Goal: Contribute content

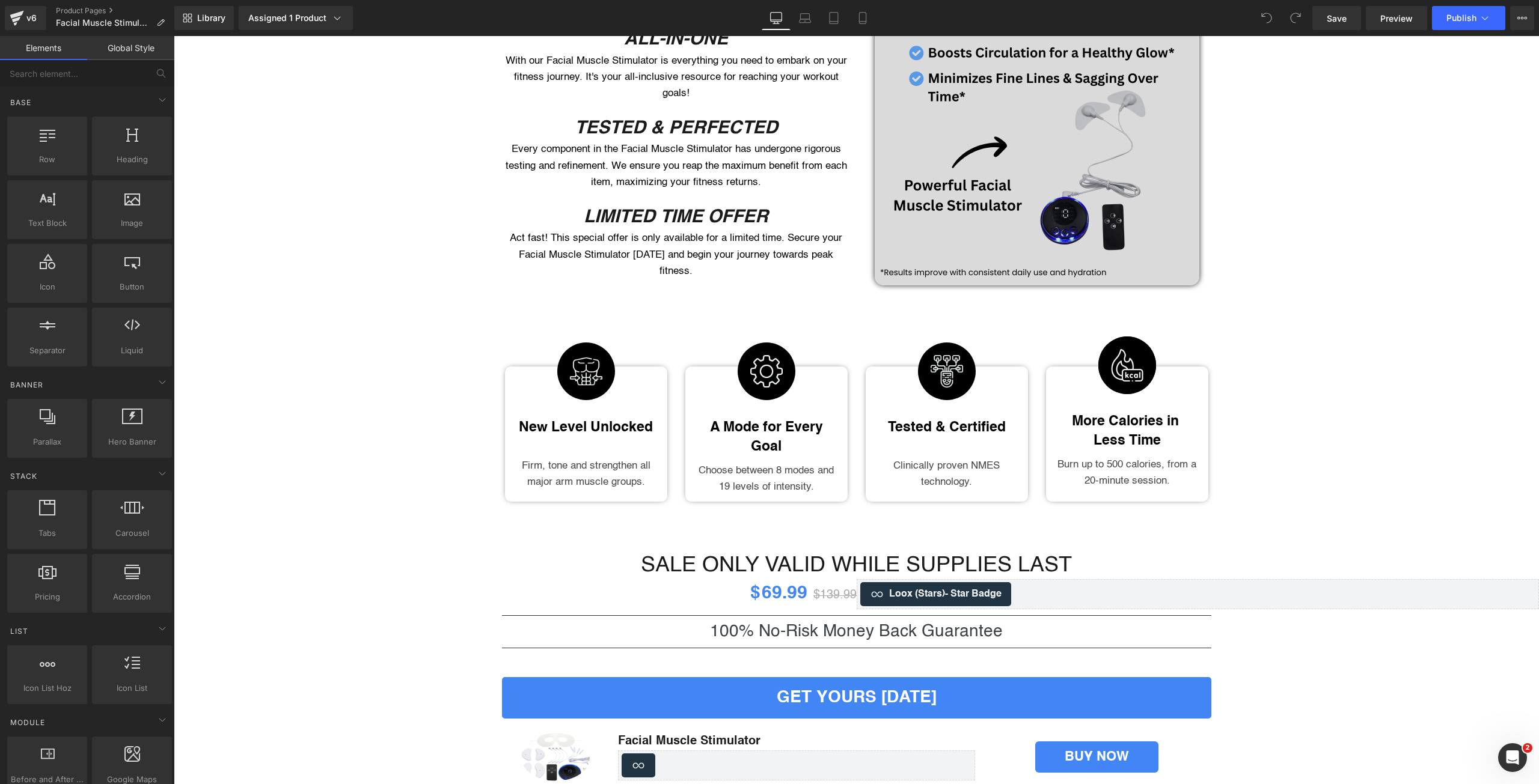
scroll to position [1101, 0]
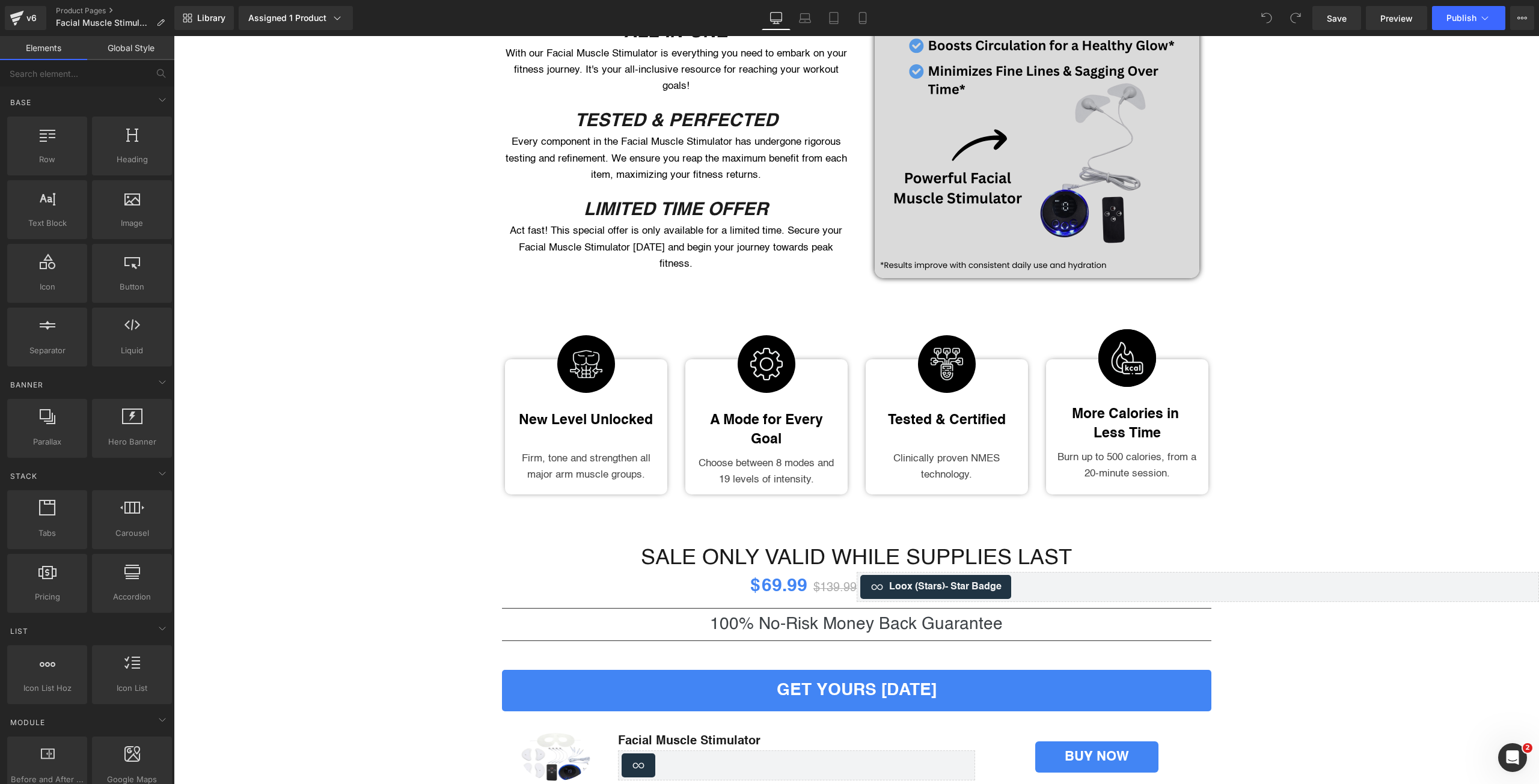
click at [1004, 216] on img at bounding box center [1037, 116] width 325 height 325
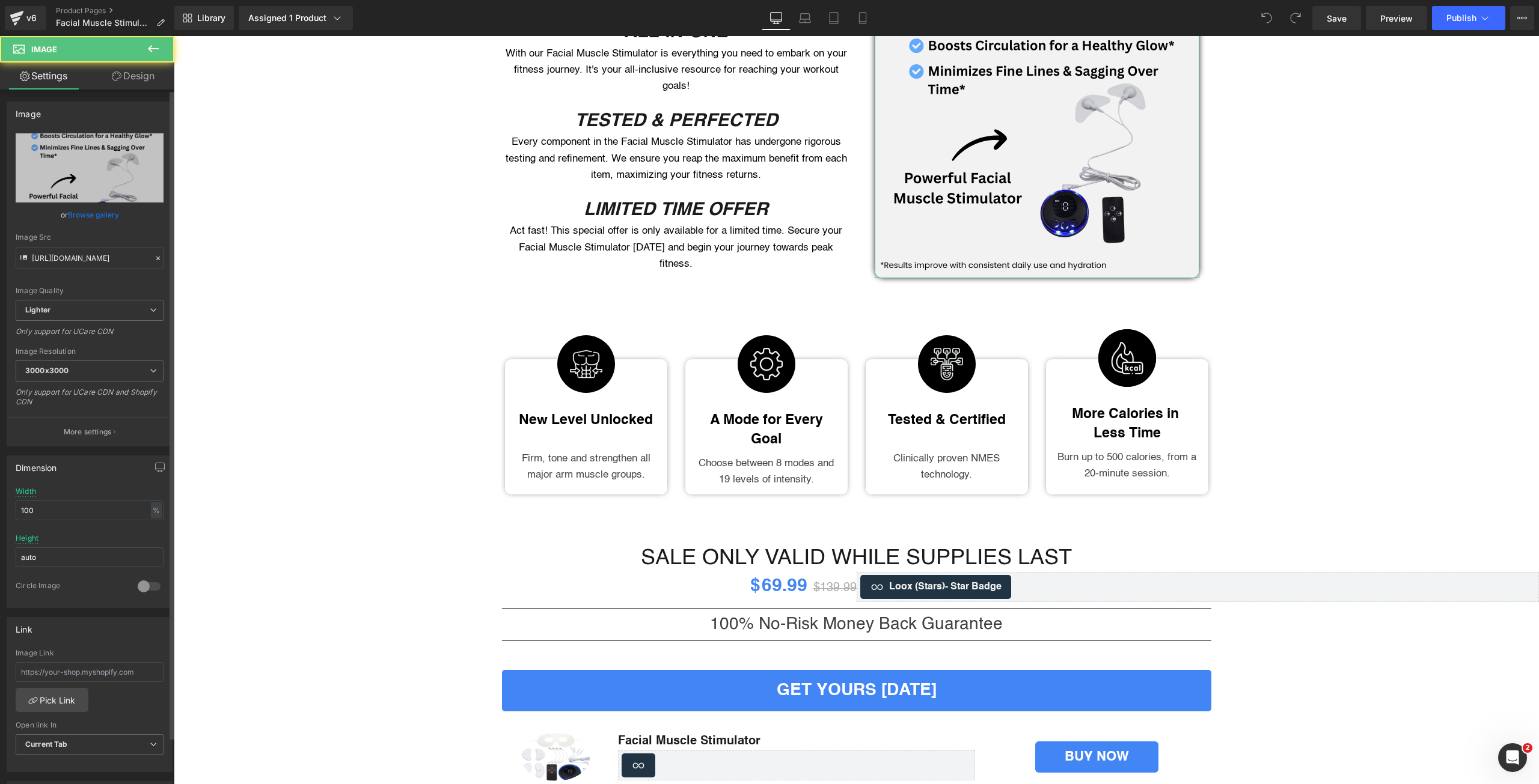
click at [80, 216] on link "Browse gallery" at bounding box center [93, 215] width 51 height 21
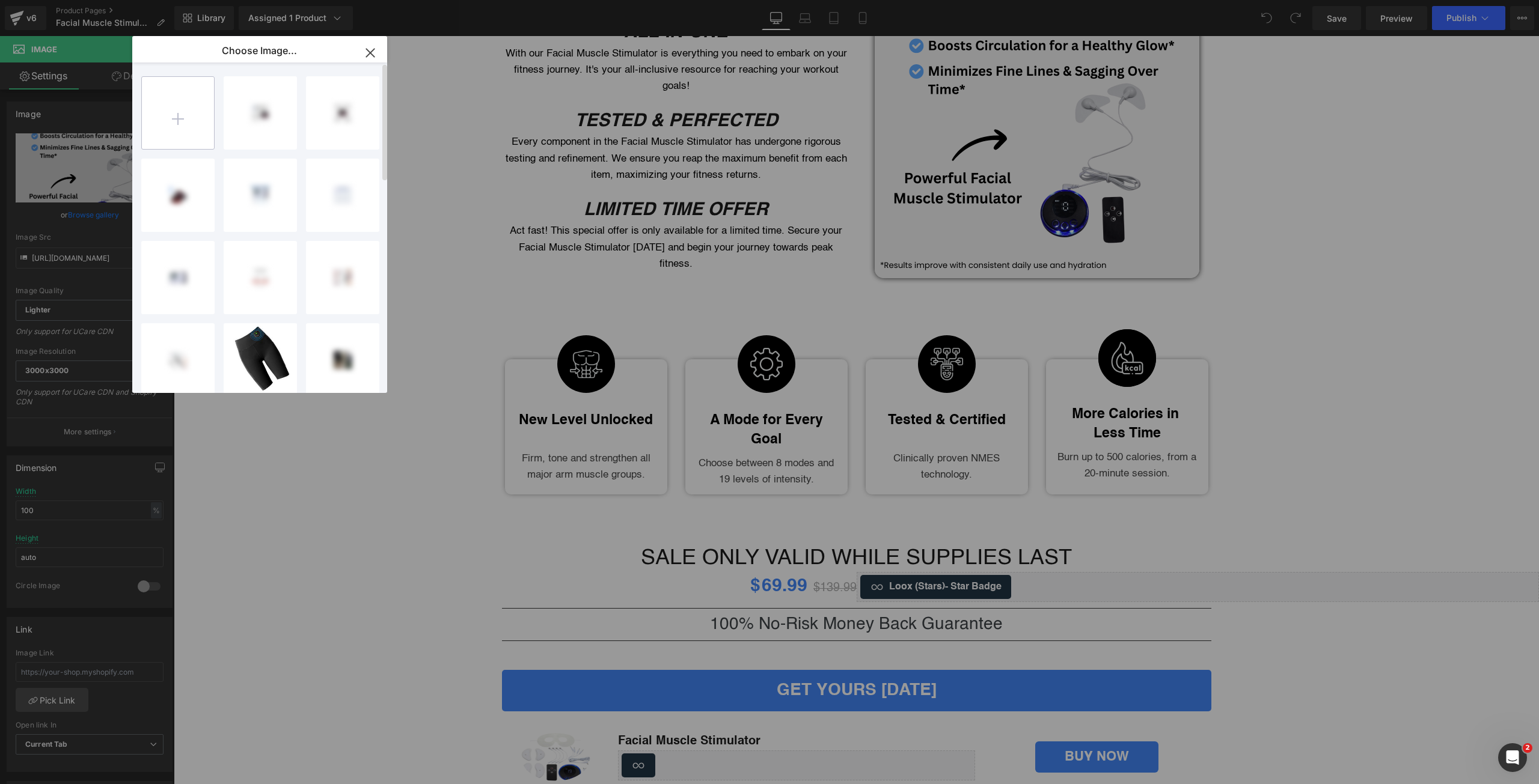
click at [179, 126] on input "file" at bounding box center [178, 112] width 72 height 72
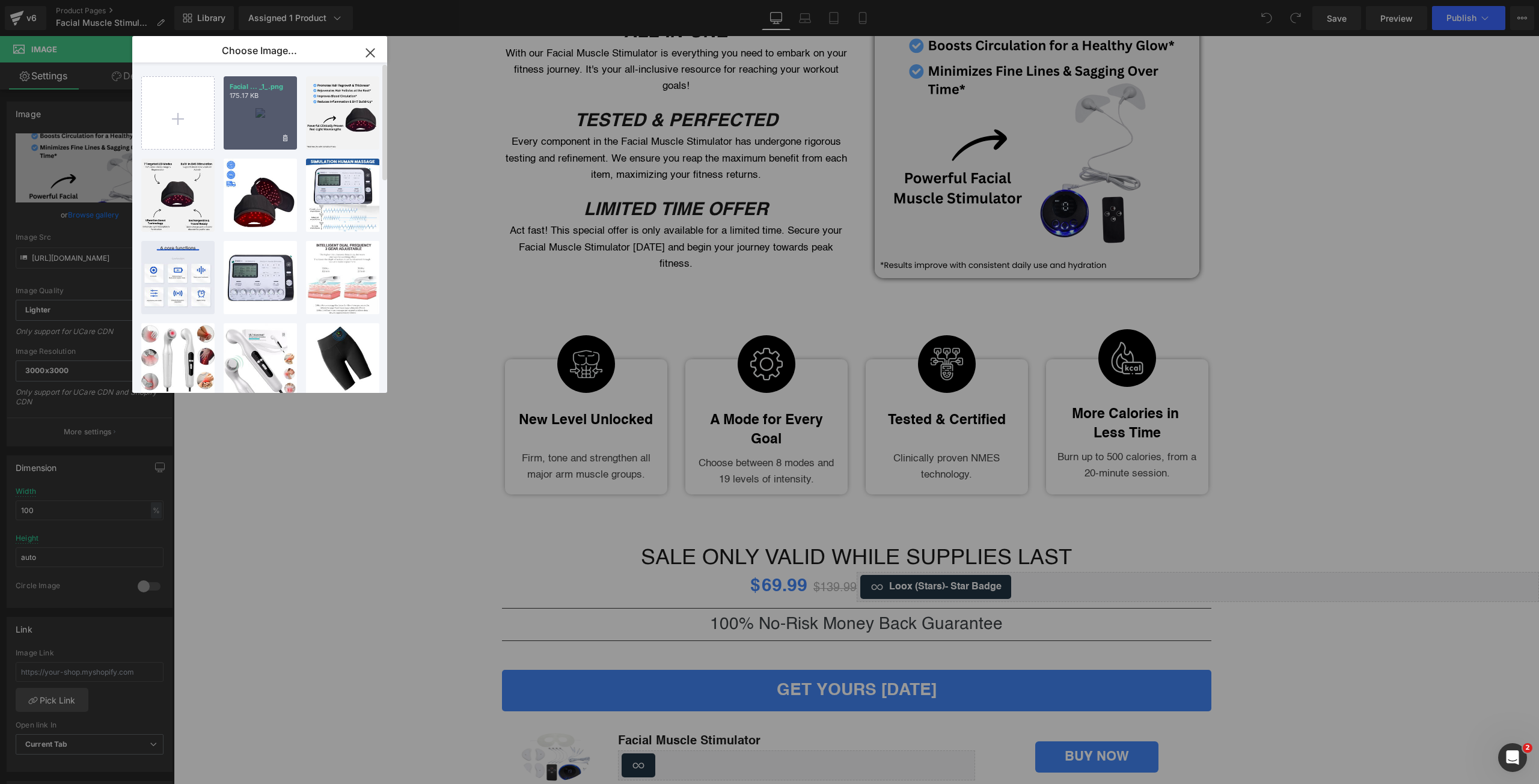
click at [251, 121] on div "Facial ... _1_.png 175.17 KB" at bounding box center [260, 113] width 73 height 73
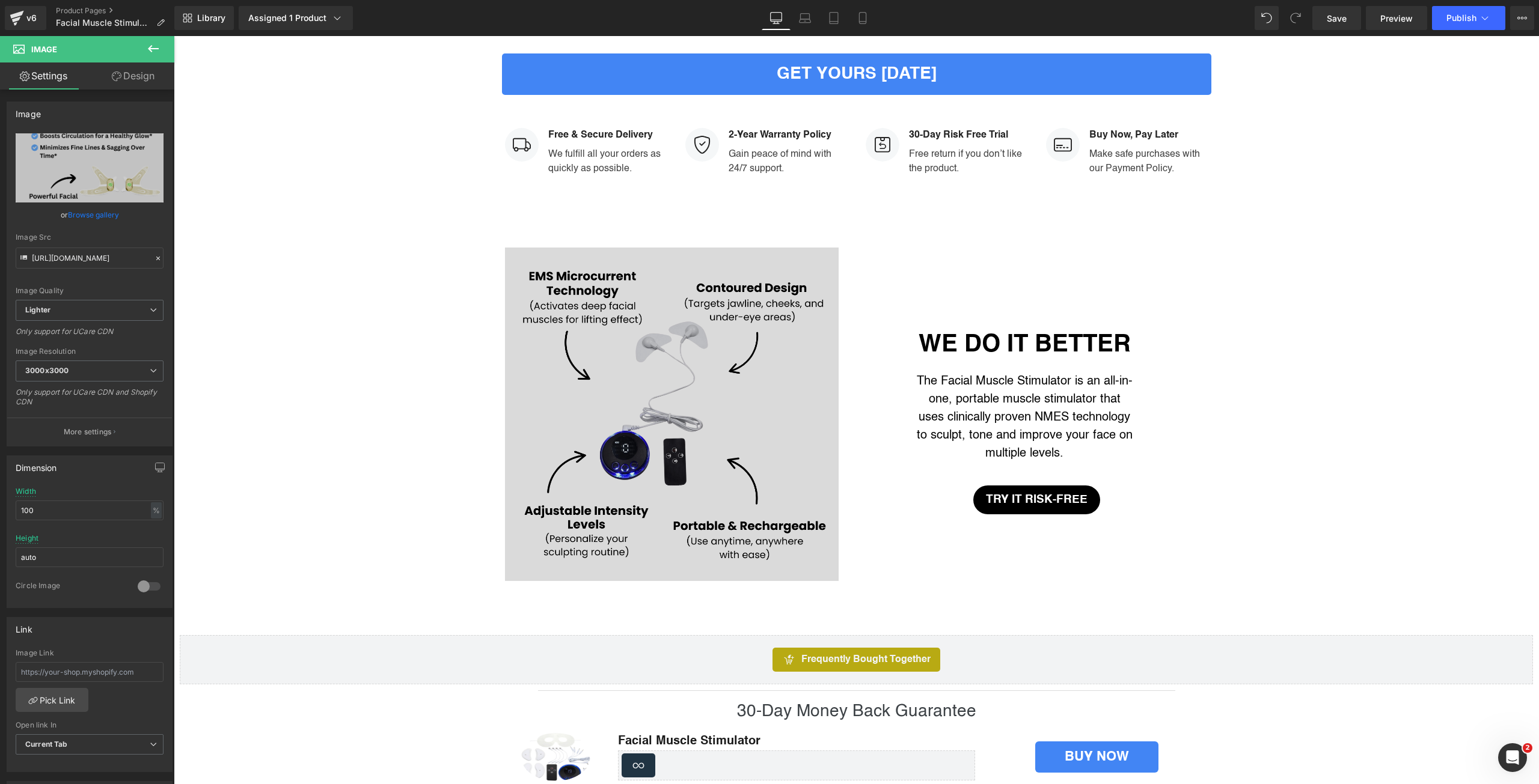
scroll to position [1723, 0]
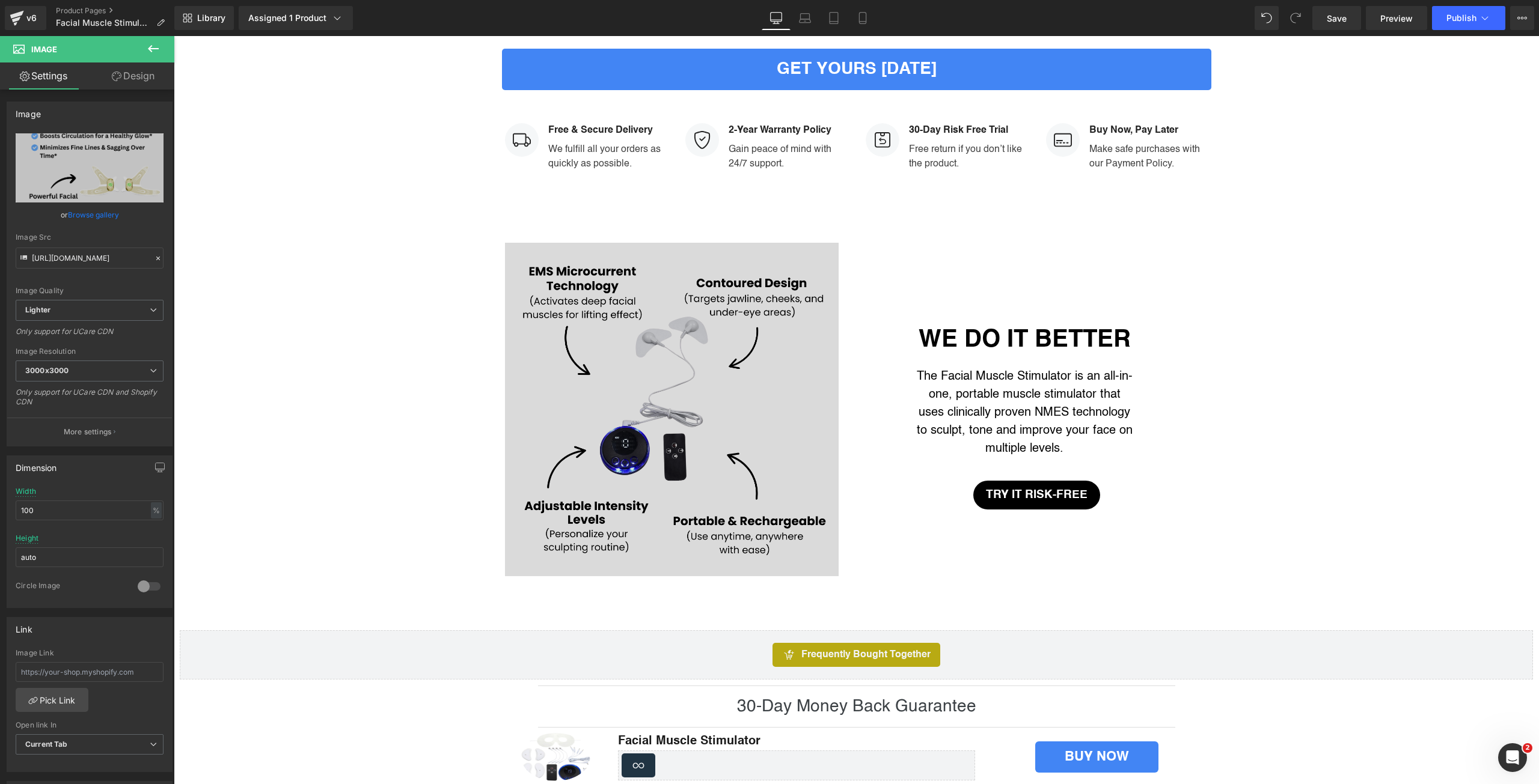
click at [598, 415] on img at bounding box center [671, 409] width 333 height 333
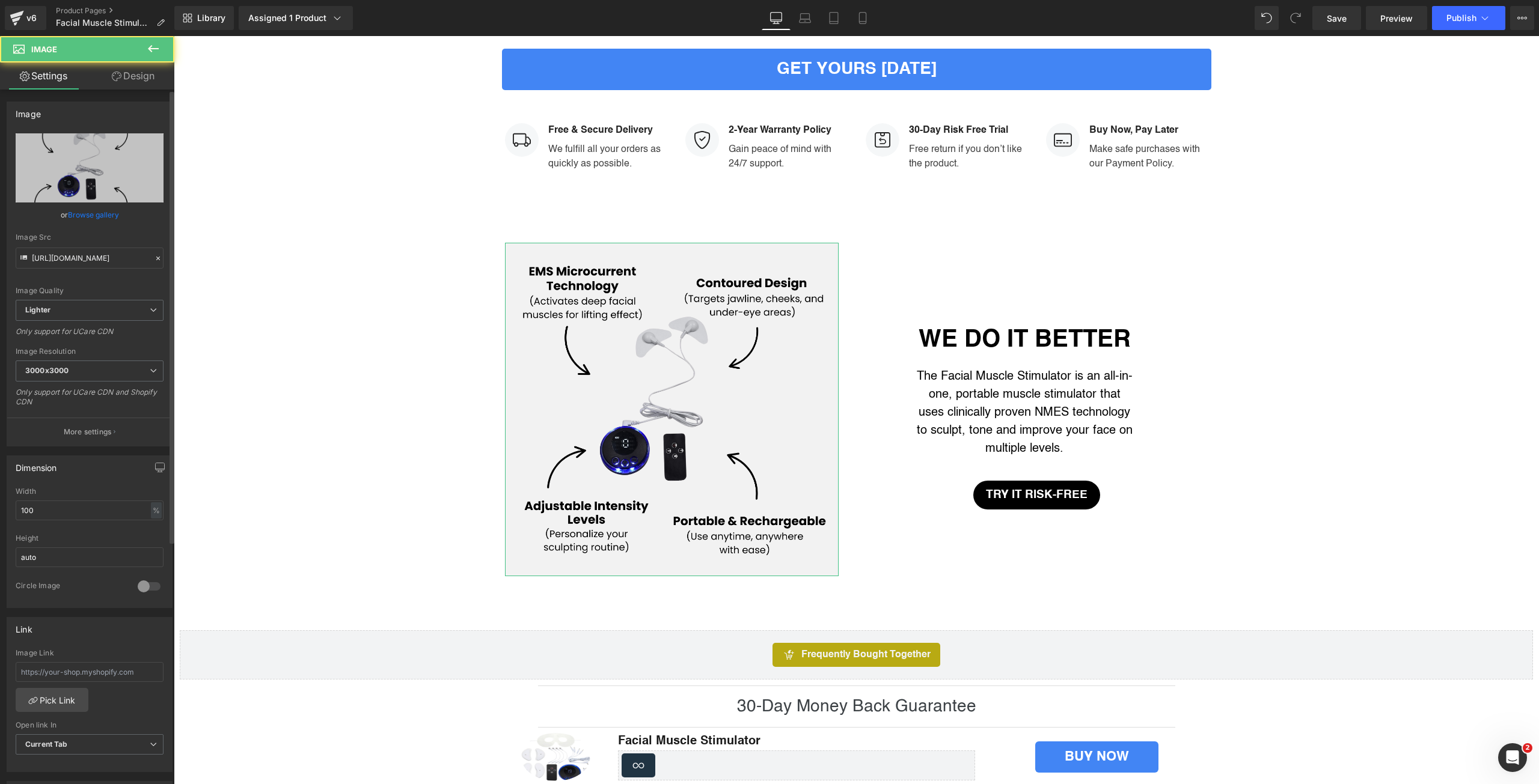
click at [78, 222] on link "Browse gallery" at bounding box center [93, 215] width 51 height 21
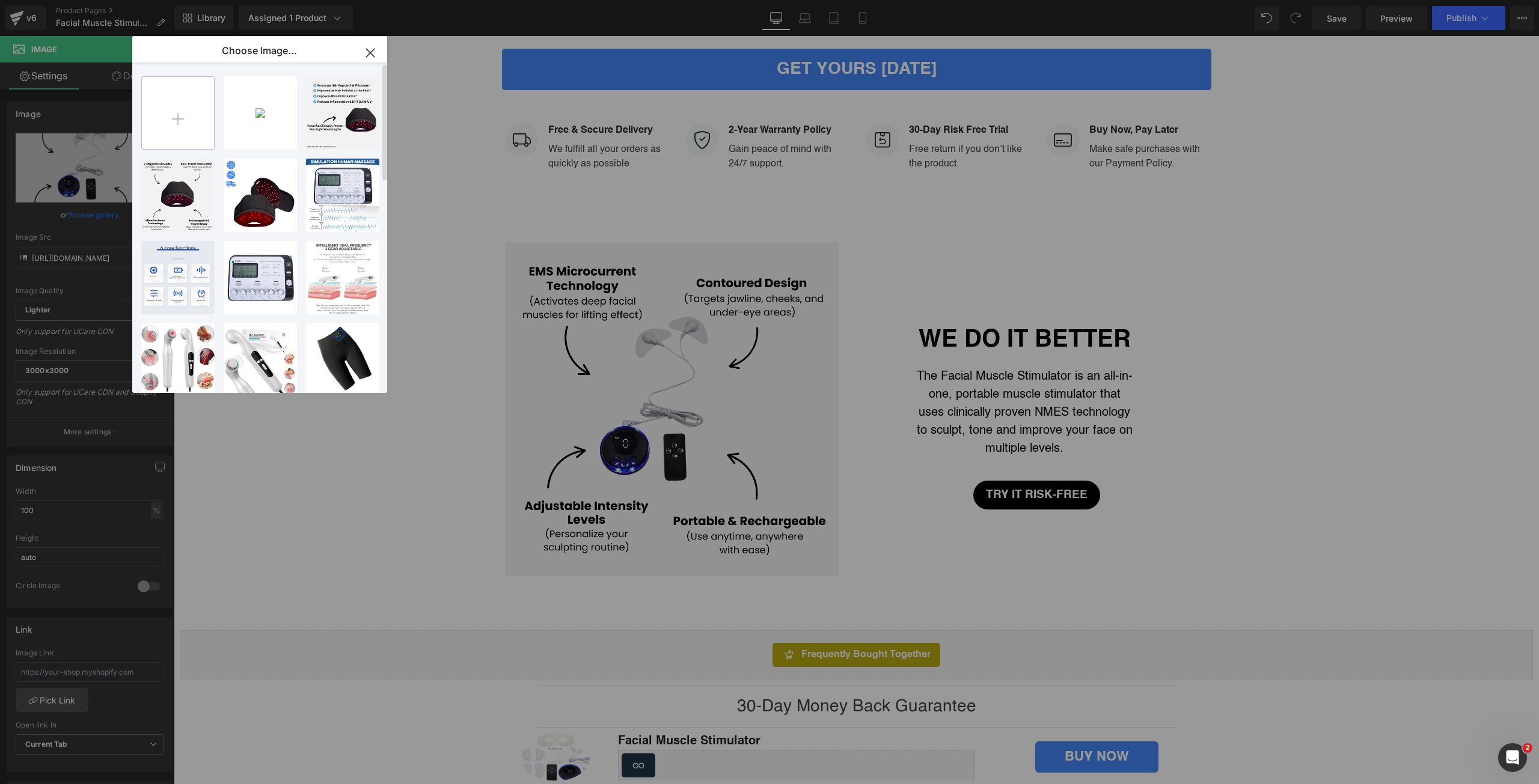
click at [182, 133] on input "file" at bounding box center [178, 112] width 72 height 72
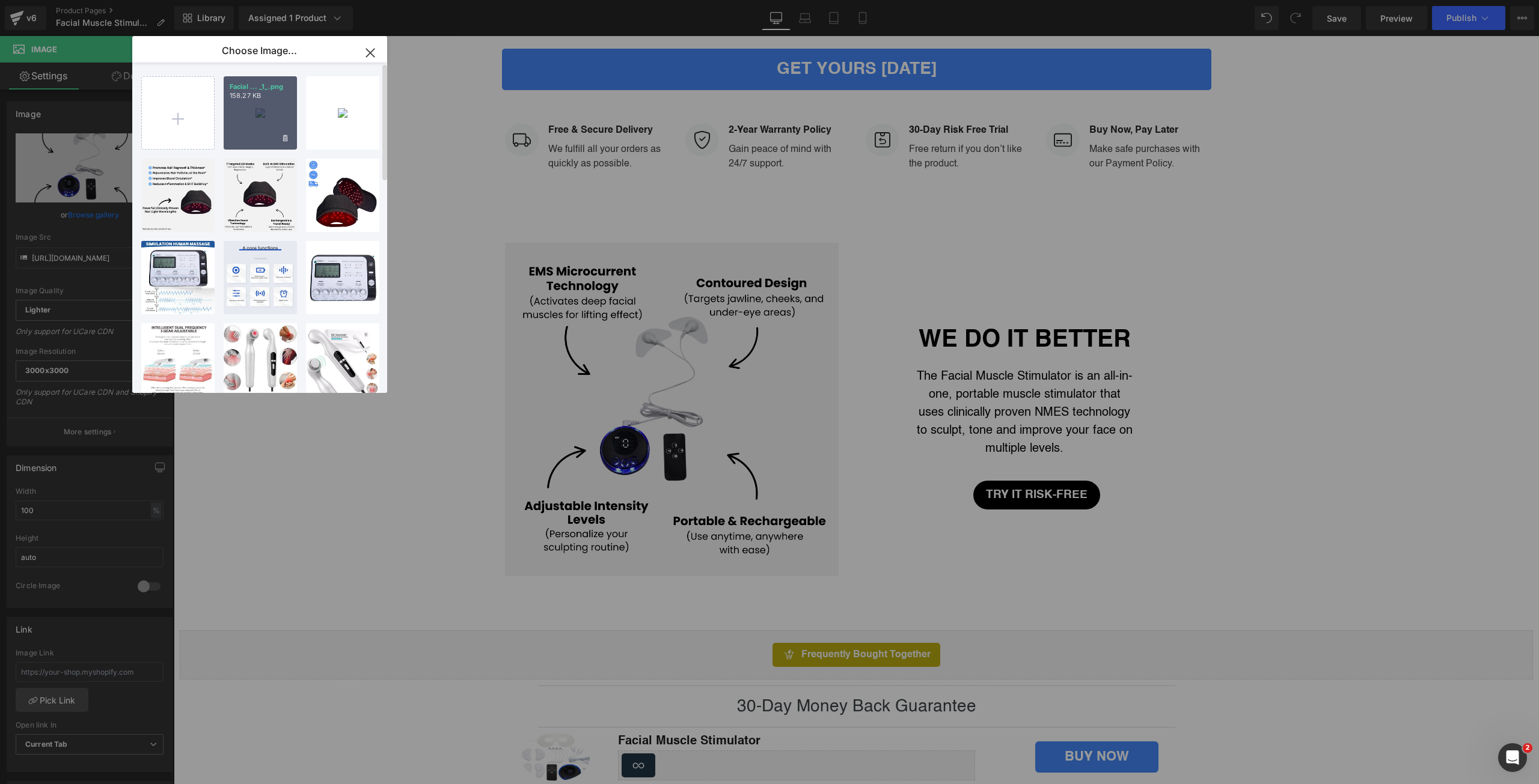
click at [245, 121] on div "Facial ... _1_.png 158.27 KB" at bounding box center [260, 113] width 73 height 73
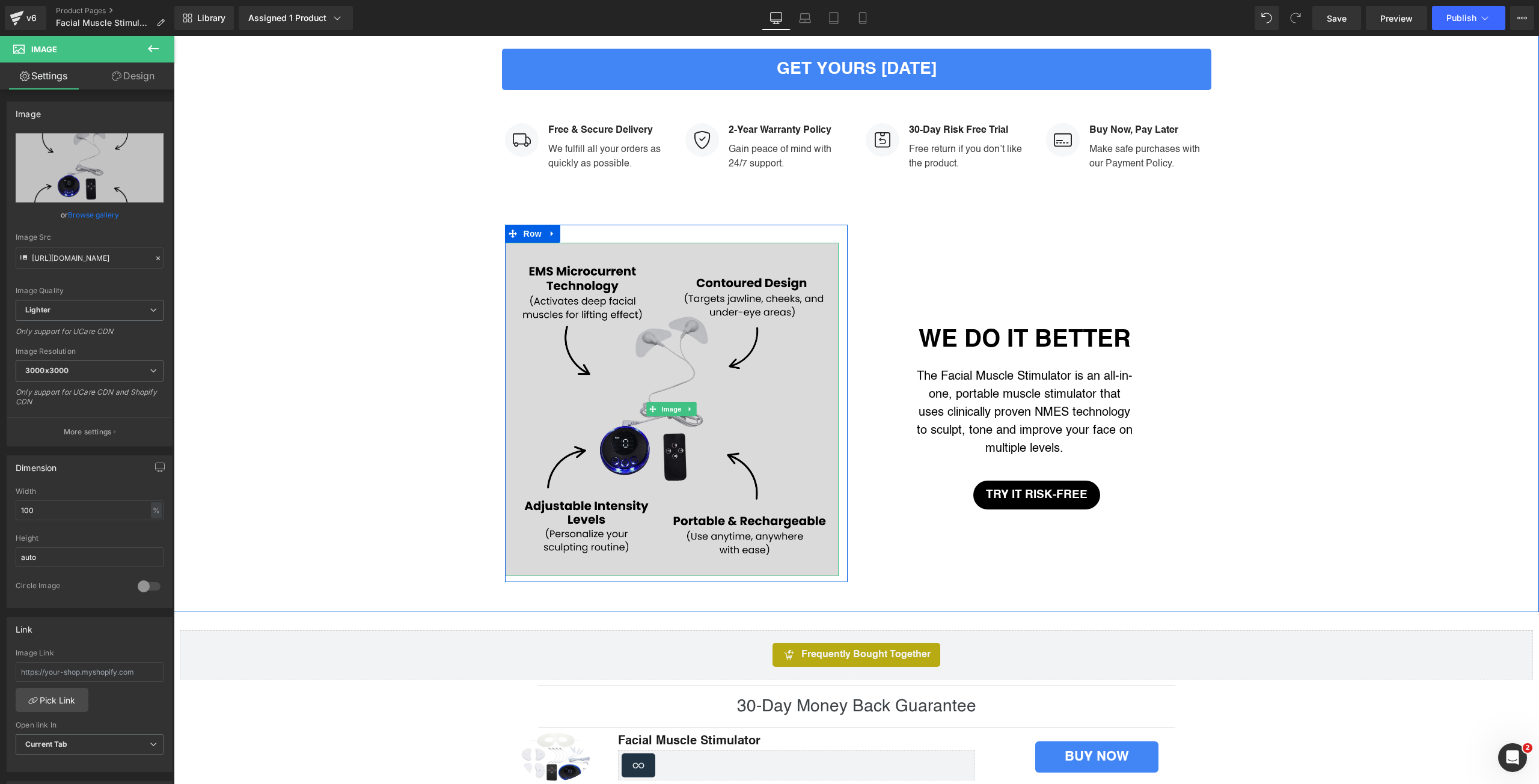
click at [581, 433] on img at bounding box center [671, 409] width 333 height 333
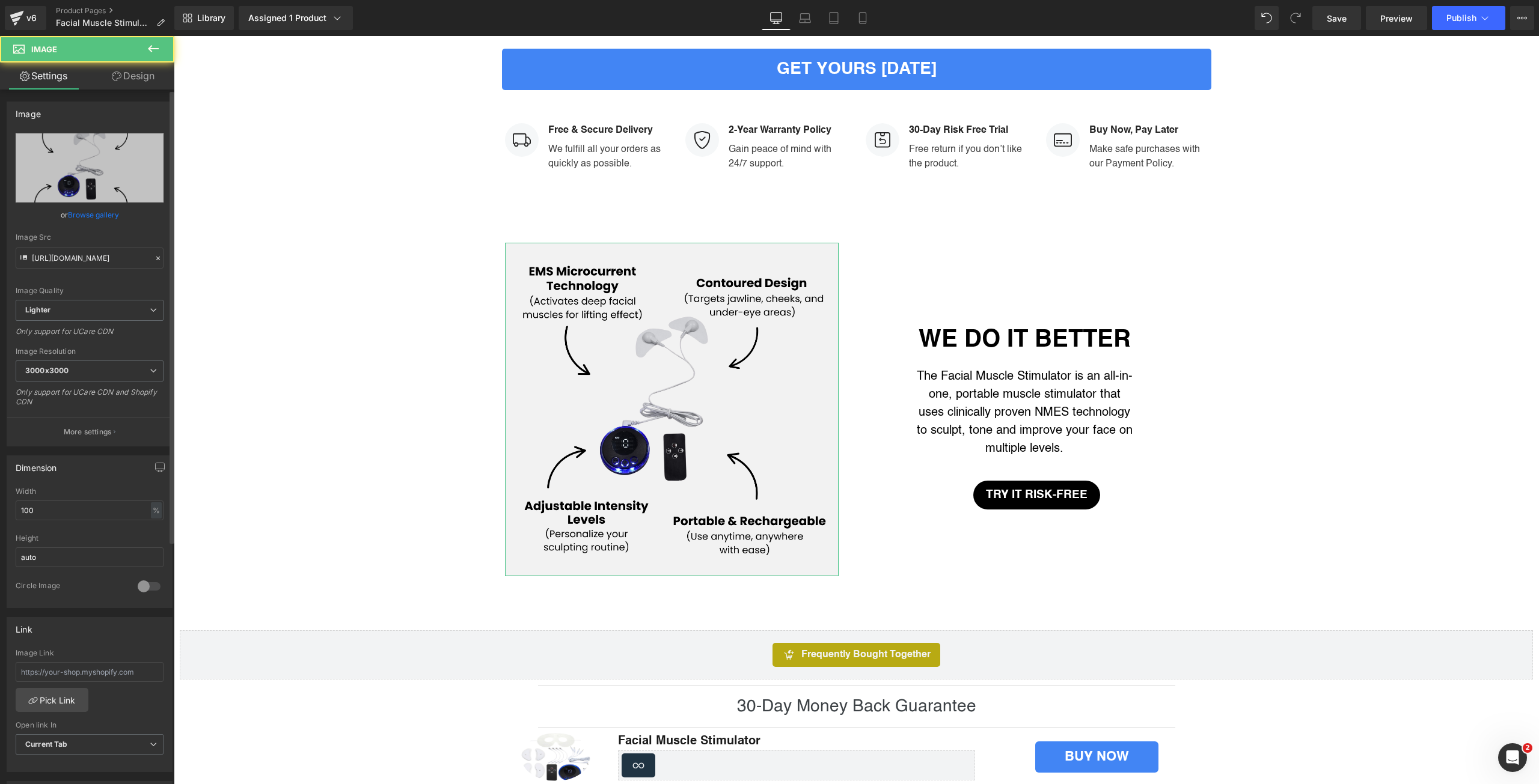
click at [103, 215] on link "Browse gallery" at bounding box center [93, 215] width 51 height 21
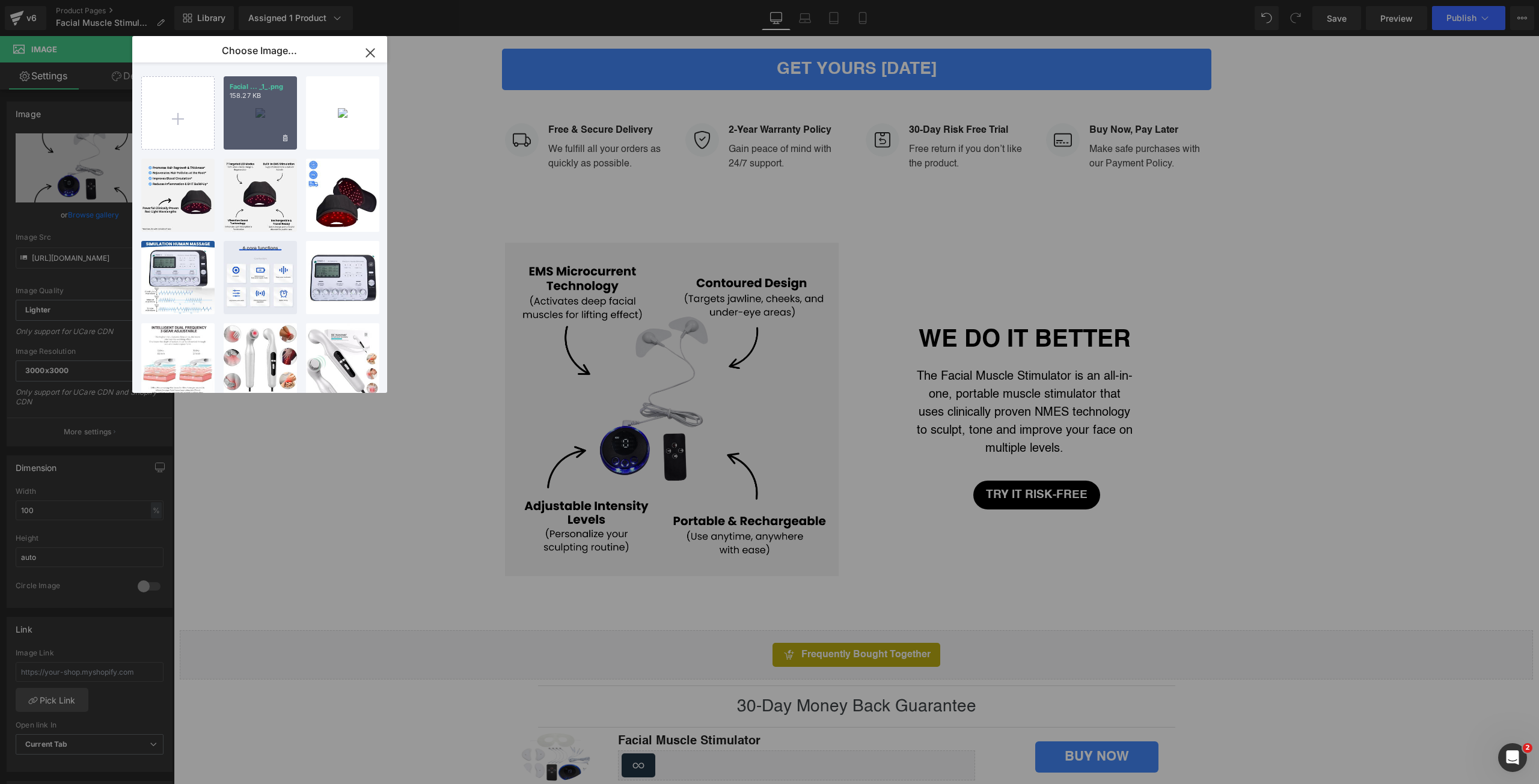
click at [260, 125] on div "Facial ... _1_.png 158.27 KB" at bounding box center [260, 113] width 73 height 73
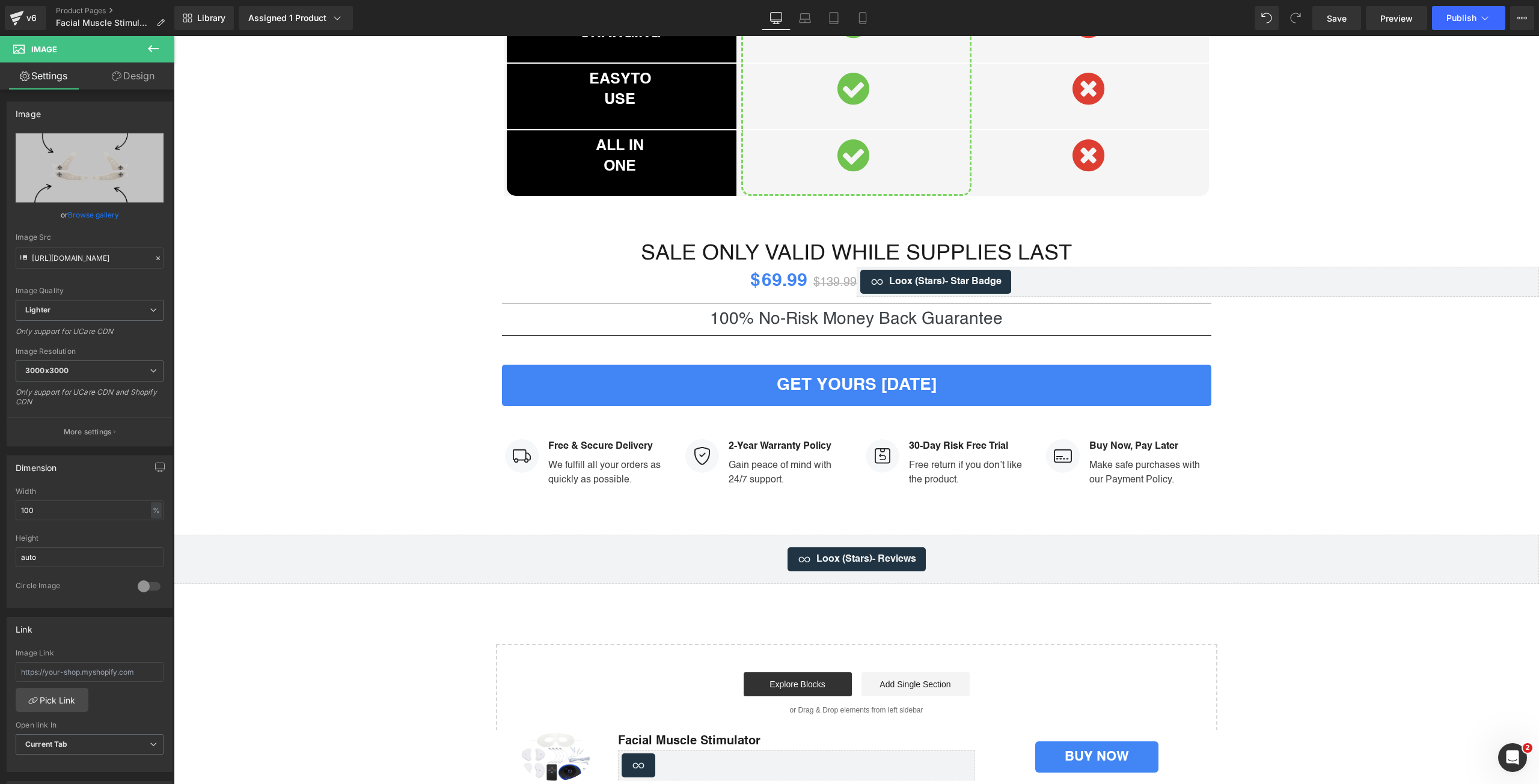
scroll to position [3306, 0]
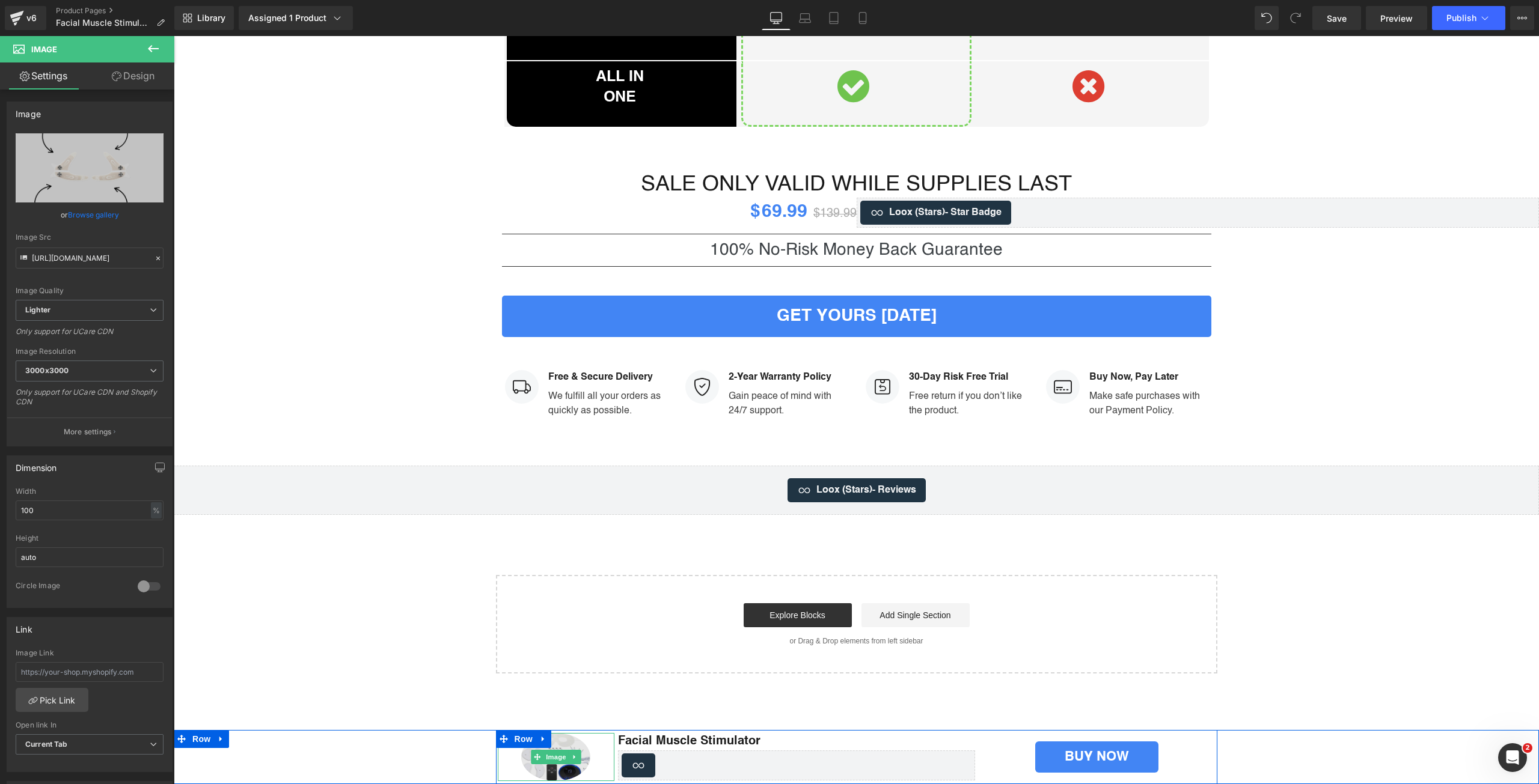
click at [545, 761] on span "Image" at bounding box center [556, 757] width 25 height 15
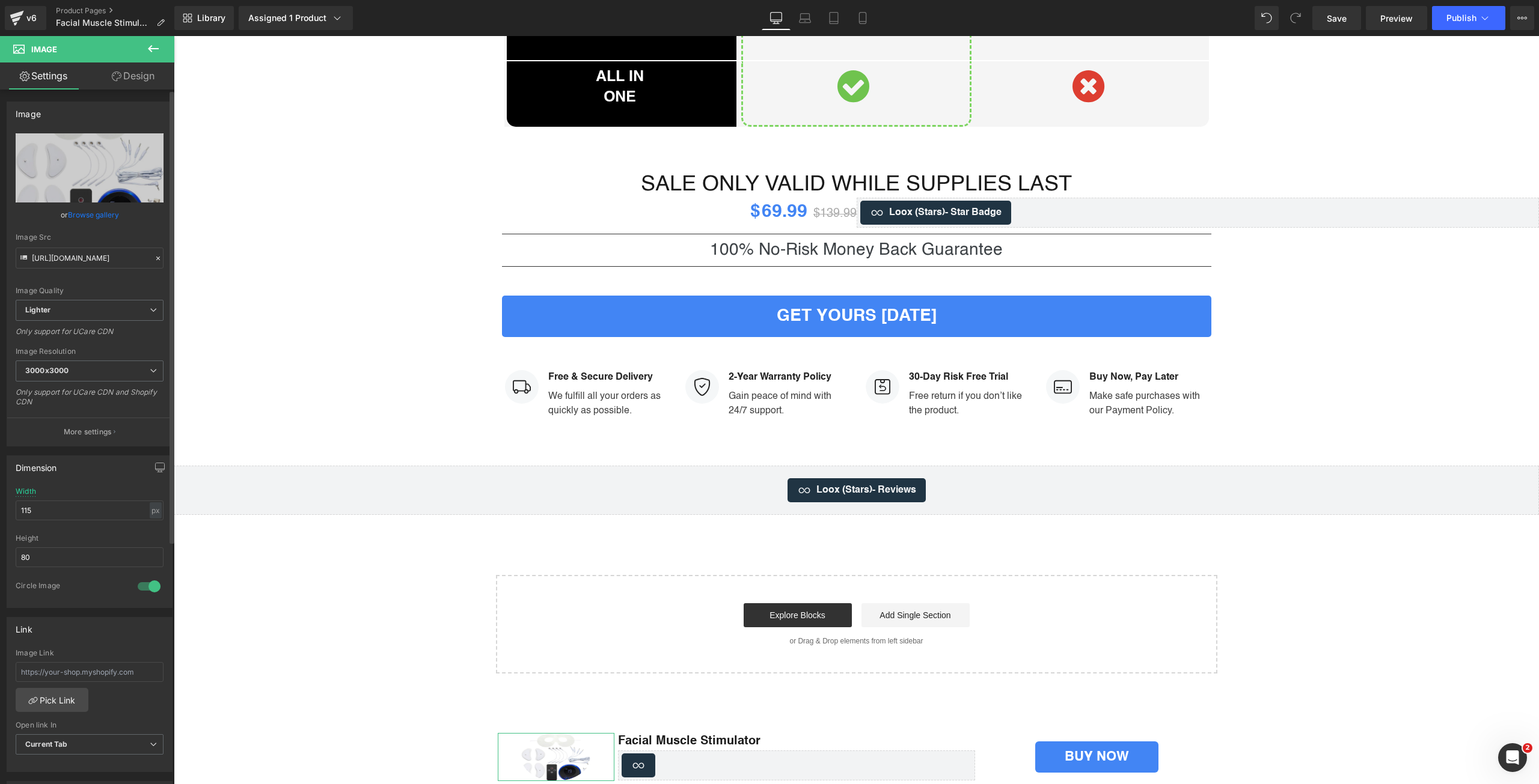
click at [105, 220] on link "Browse gallery" at bounding box center [93, 215] width 51 height 21
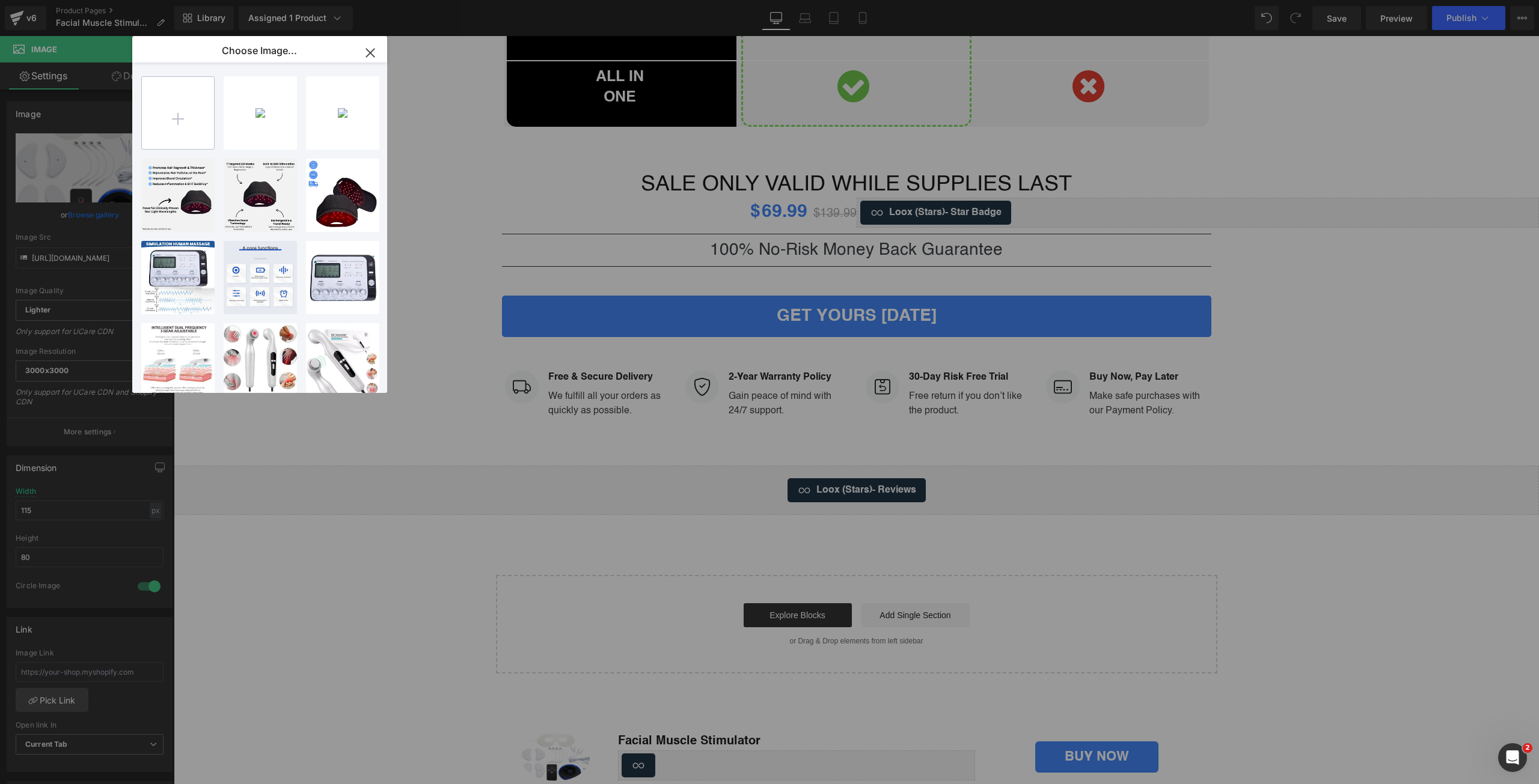
click at [164, 119] on input "file" at bounding box center [178, 112] width 72 height 72
type input "C:\fakepath\11 (1).jpg"
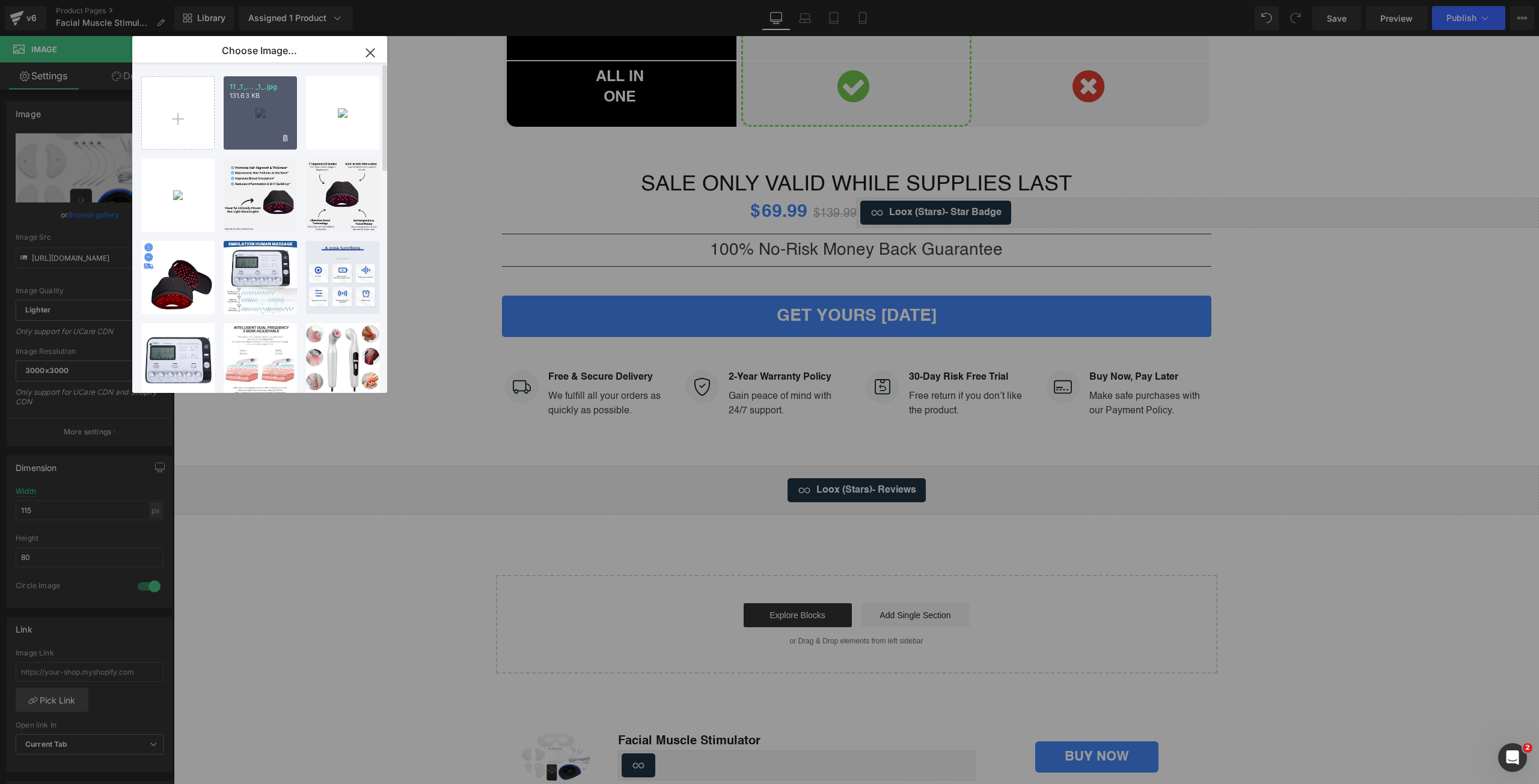
click at [241, 125] on div "11 _1_... _1_.jpg 131.63 KB" at bounding box center [260, 113] width 73 height 73
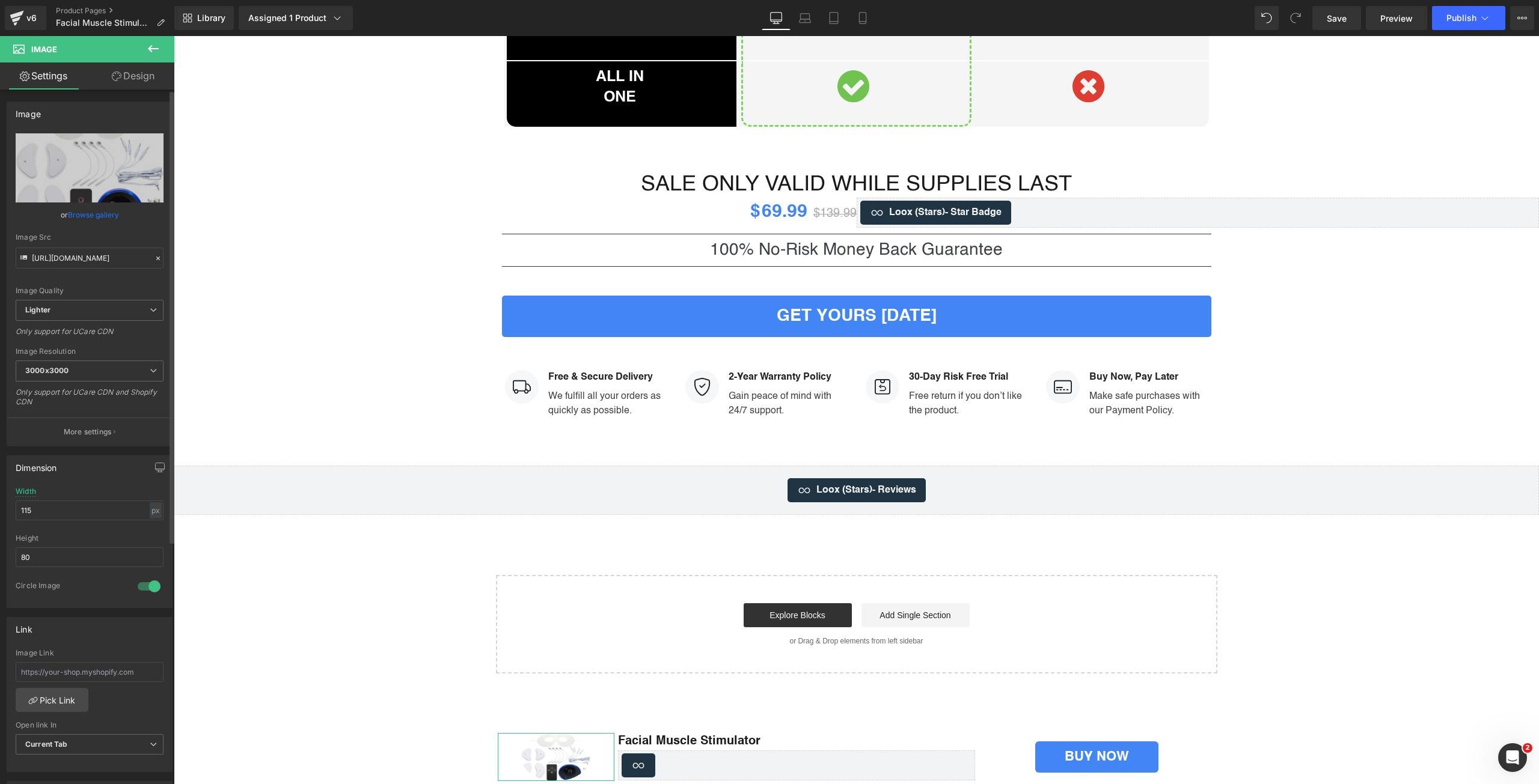
click at [90, 213] on link "Browse gallery" at bounding box center [93, 215] width 51 height 21
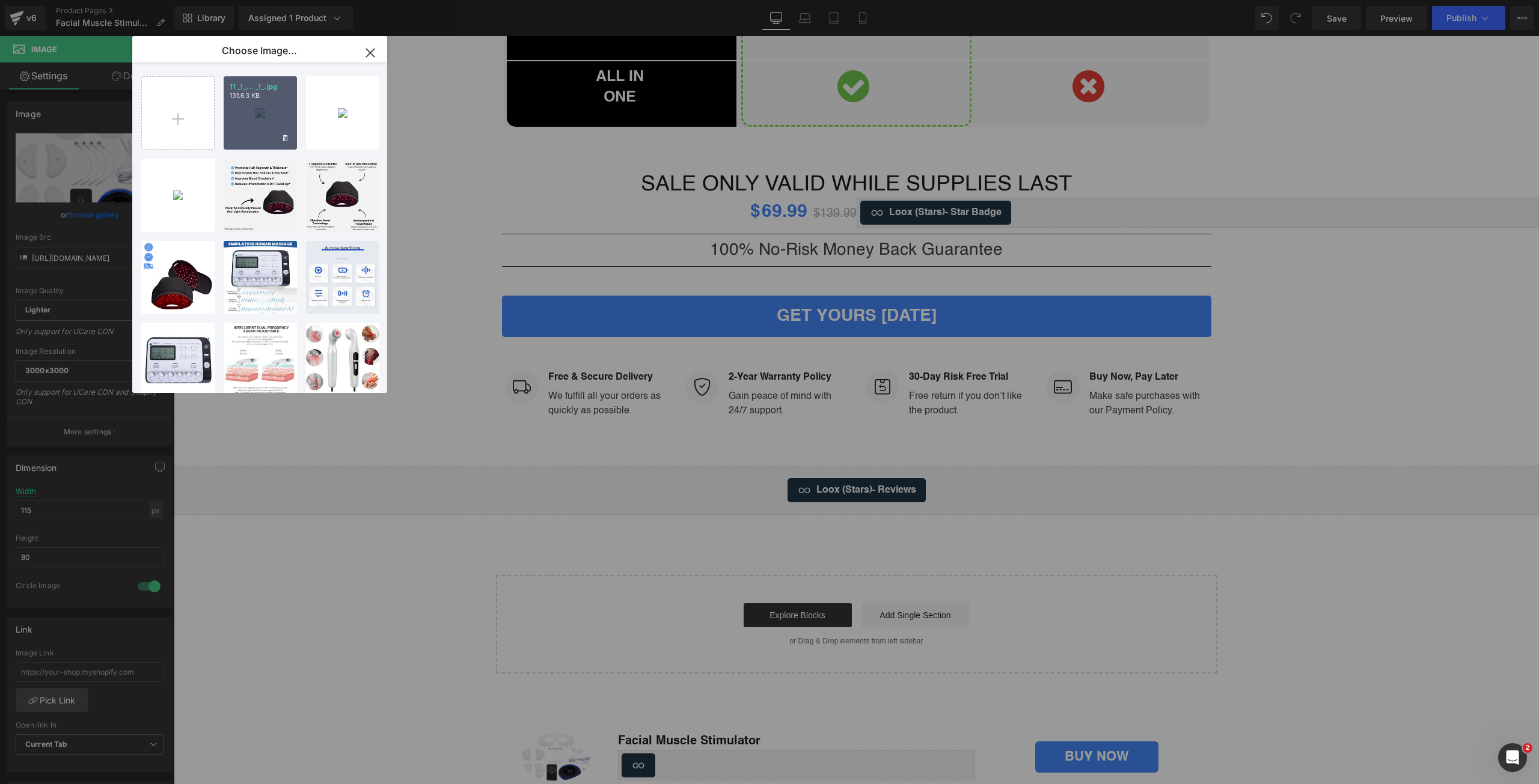
click at [248, 119] on div "11 _1_... _1_.jpg 131.63 KB" at bounding box center [260, 113] width 73 height 73
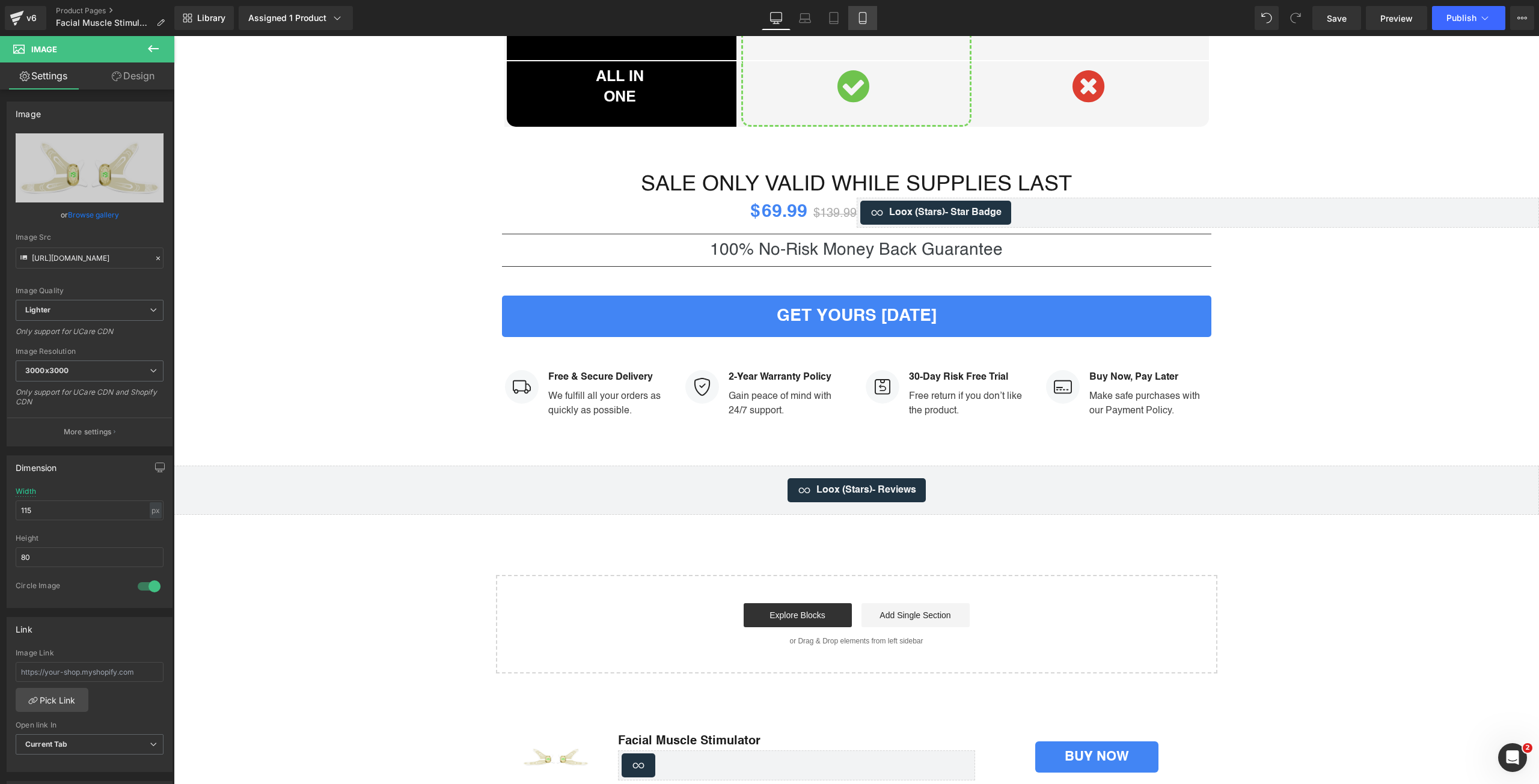
click at [864, 20] on icon at bounding box center [862, 18] width 12 height 12
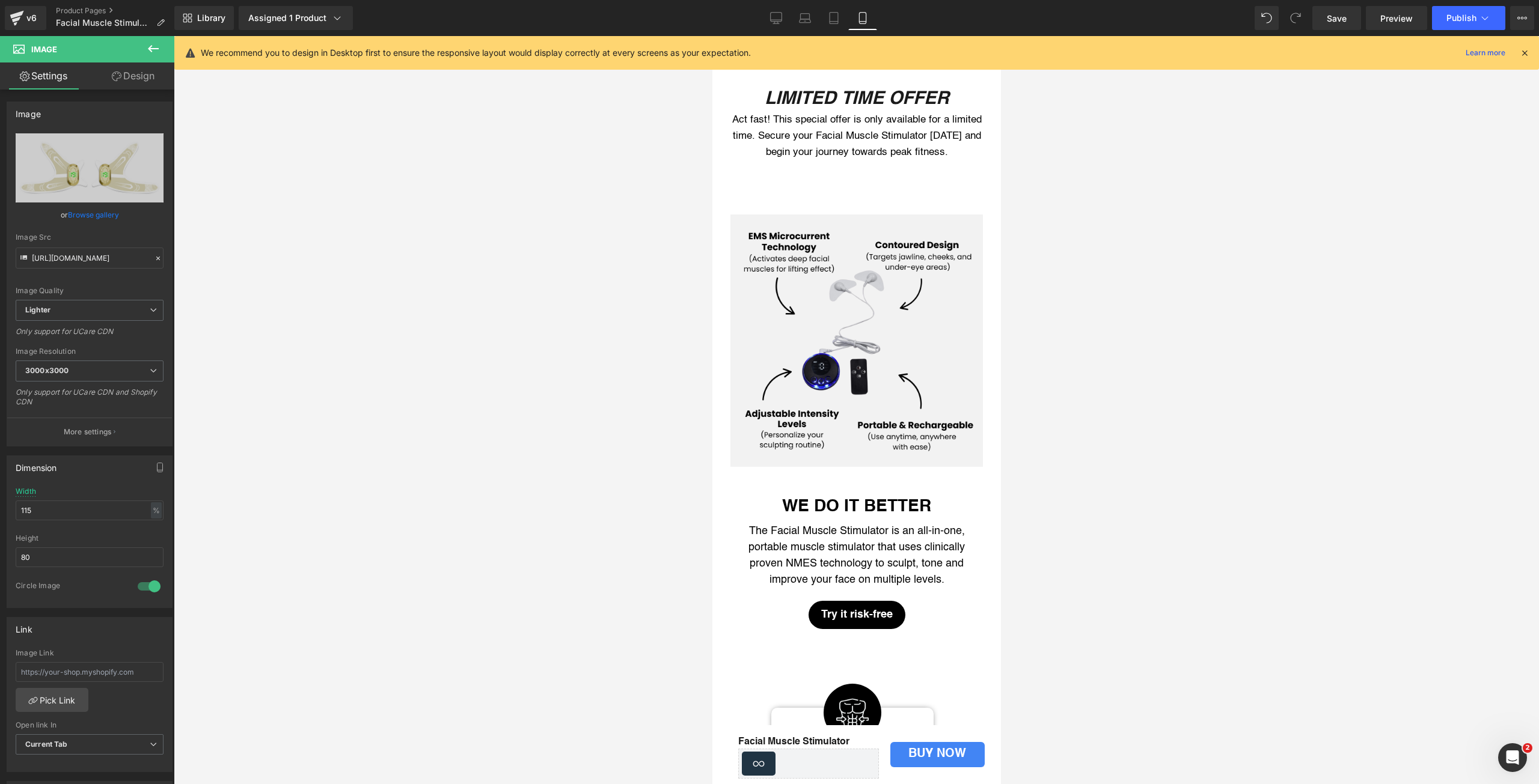
scroll to position [1763, 0]
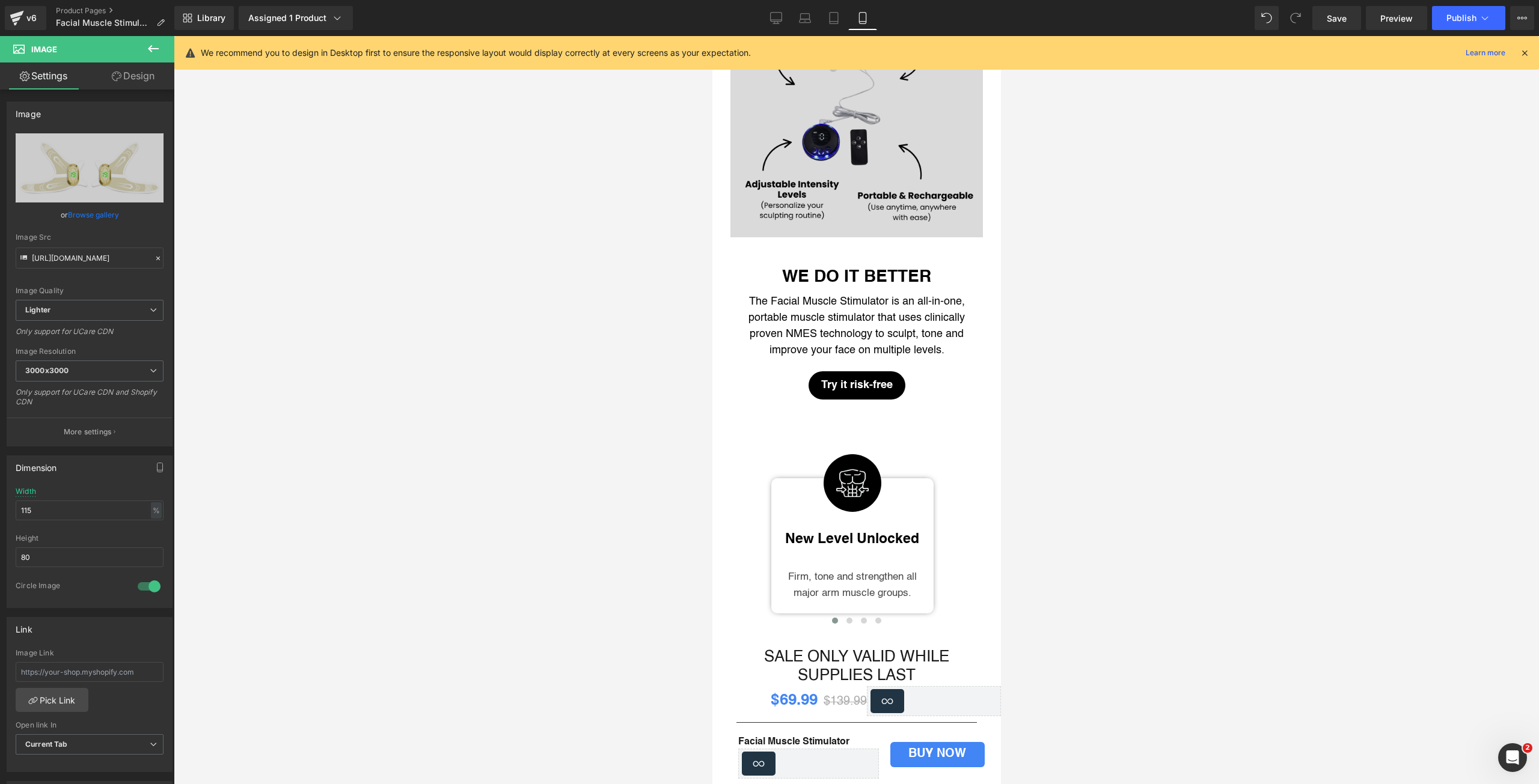
click at [786, 111] on img at bounding box center [856, 111] width 253 height 253
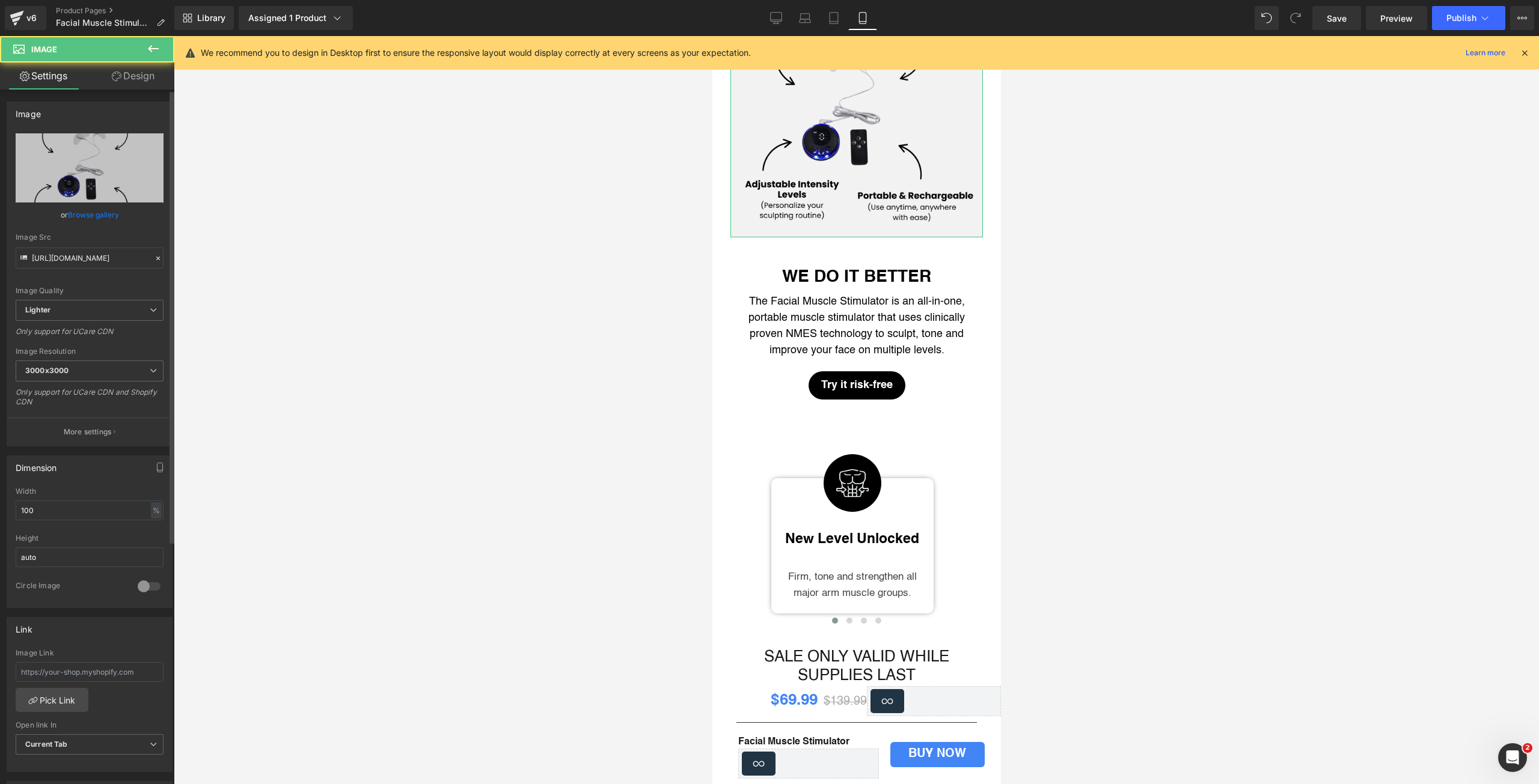
click at [69, 211] on link "Browse gallery" at bounding box center [93, 215] width 51 height 21
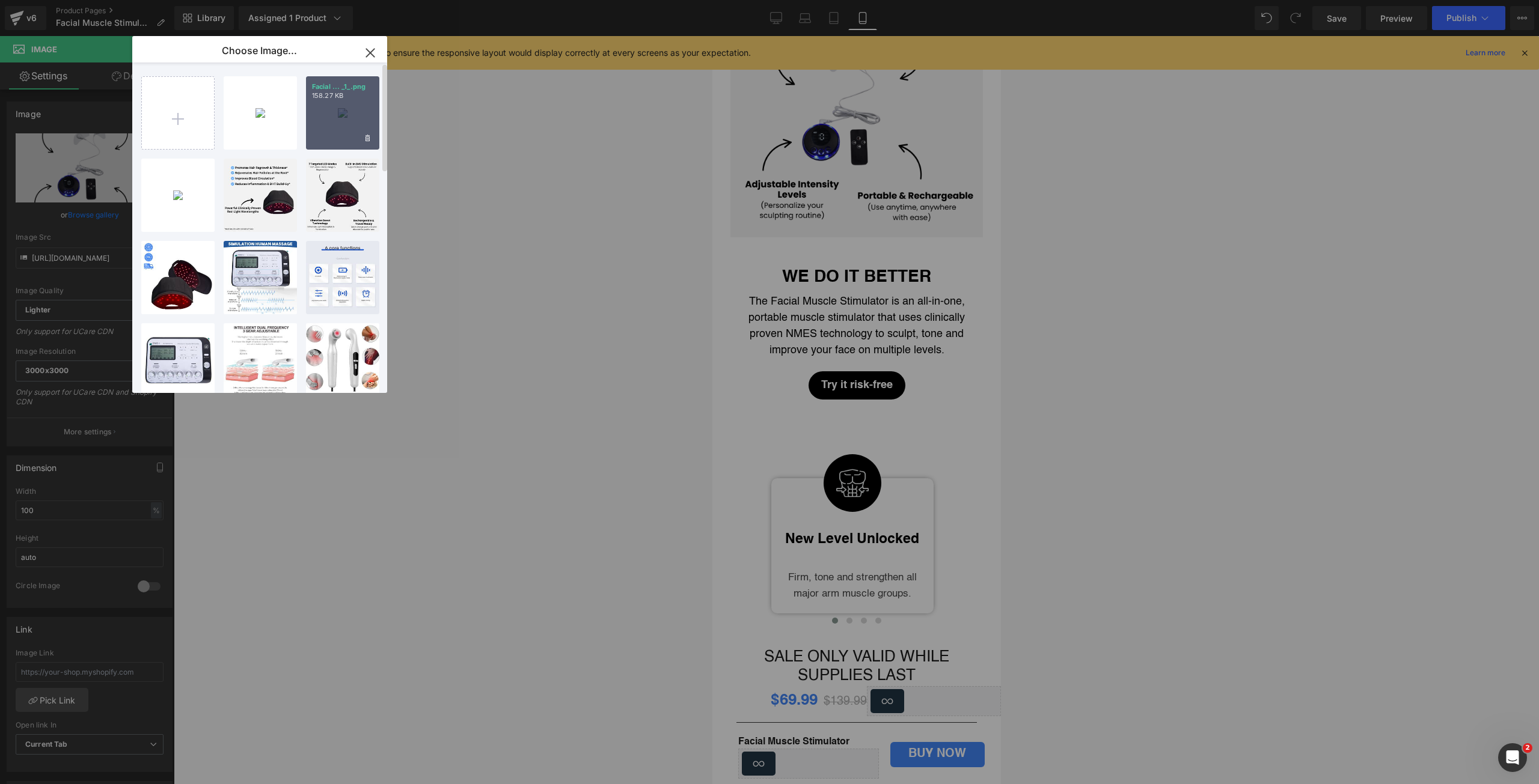
click at [325, 120] on div "Facial ... _1_.png 158.27 KB" at bounding box center [342, 113] width 73 height 73
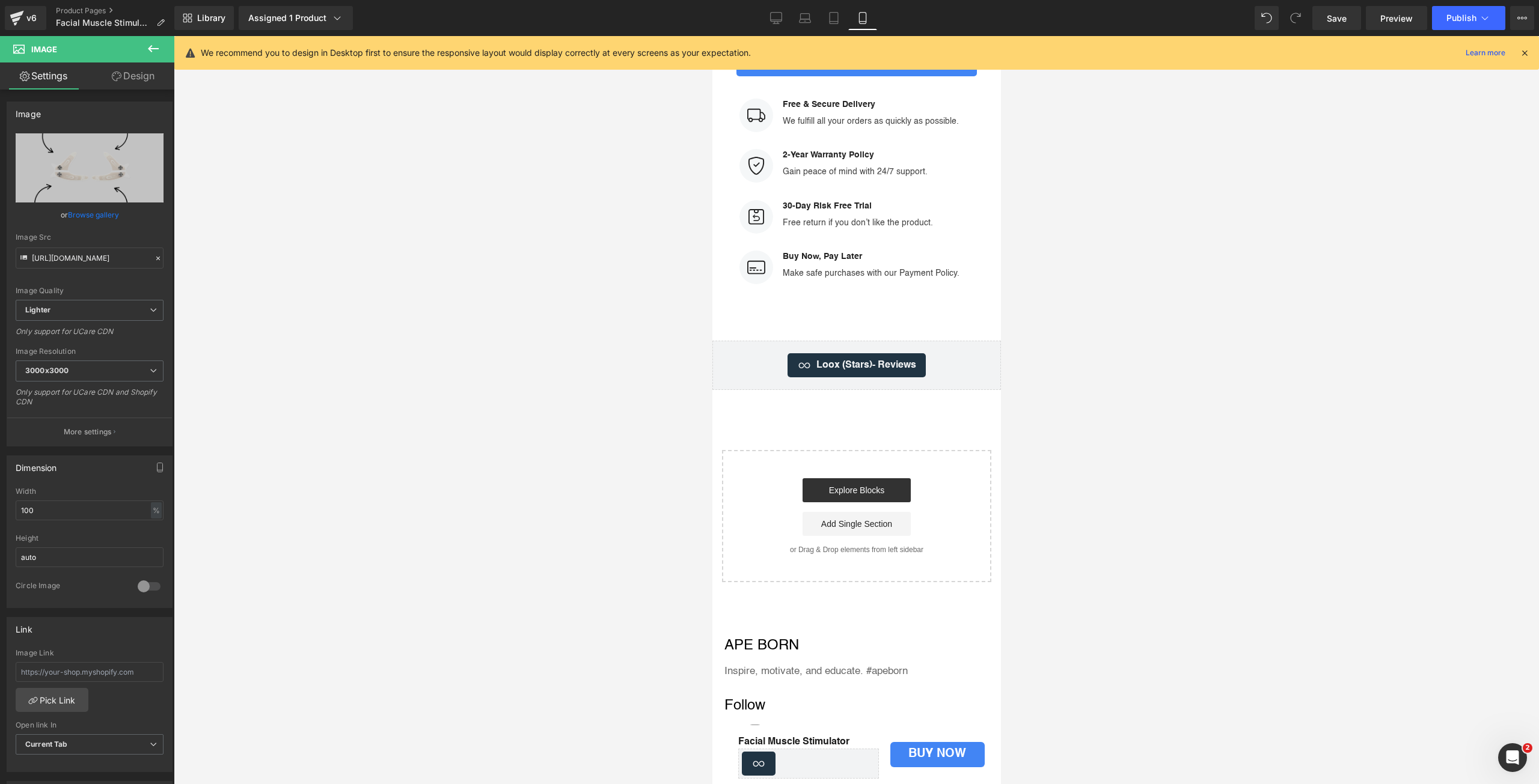
scroll to position [4087, 0]
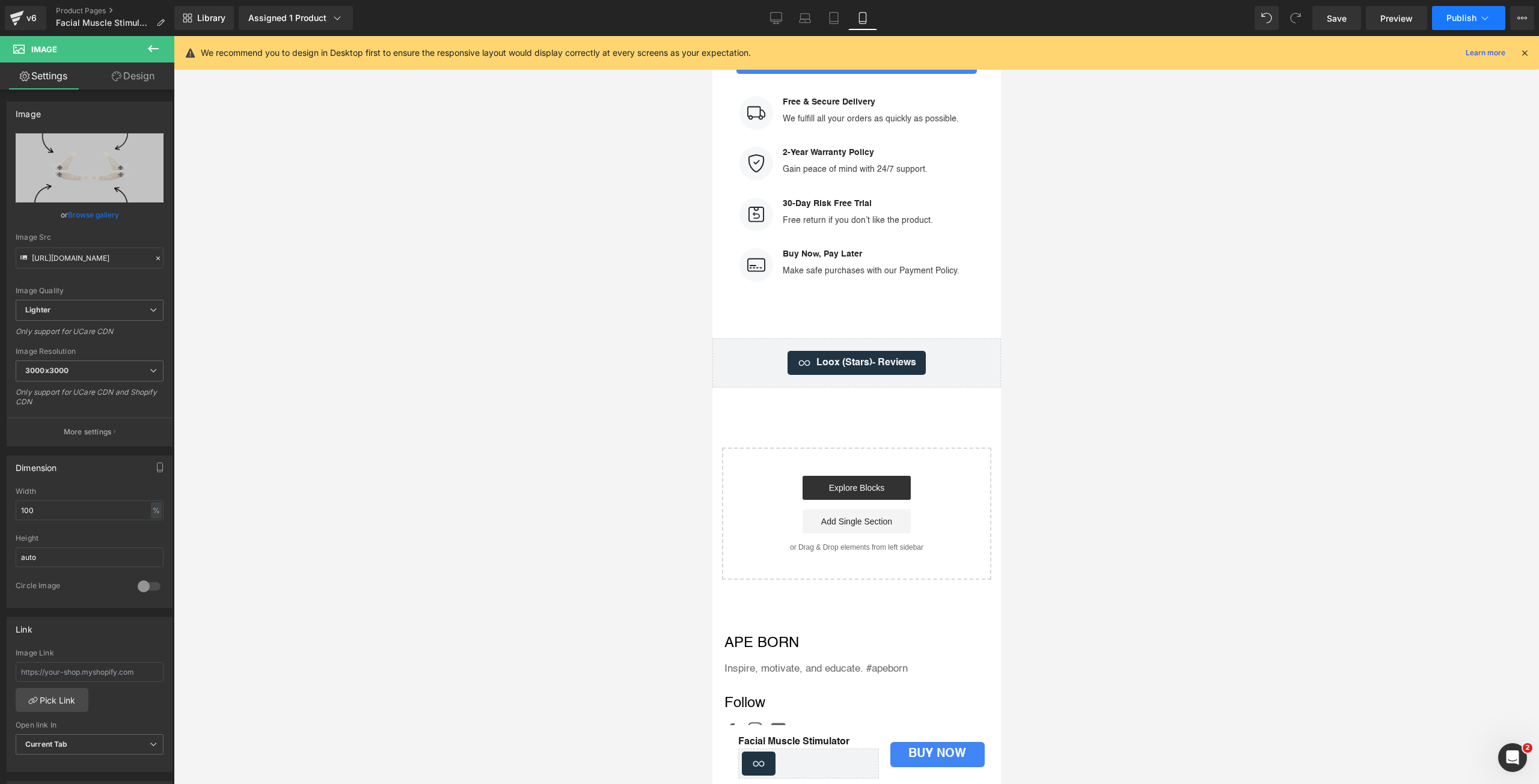
click at [1443, 10] on button "Publish" at bounding box center [1468, 18] width 73 height 24
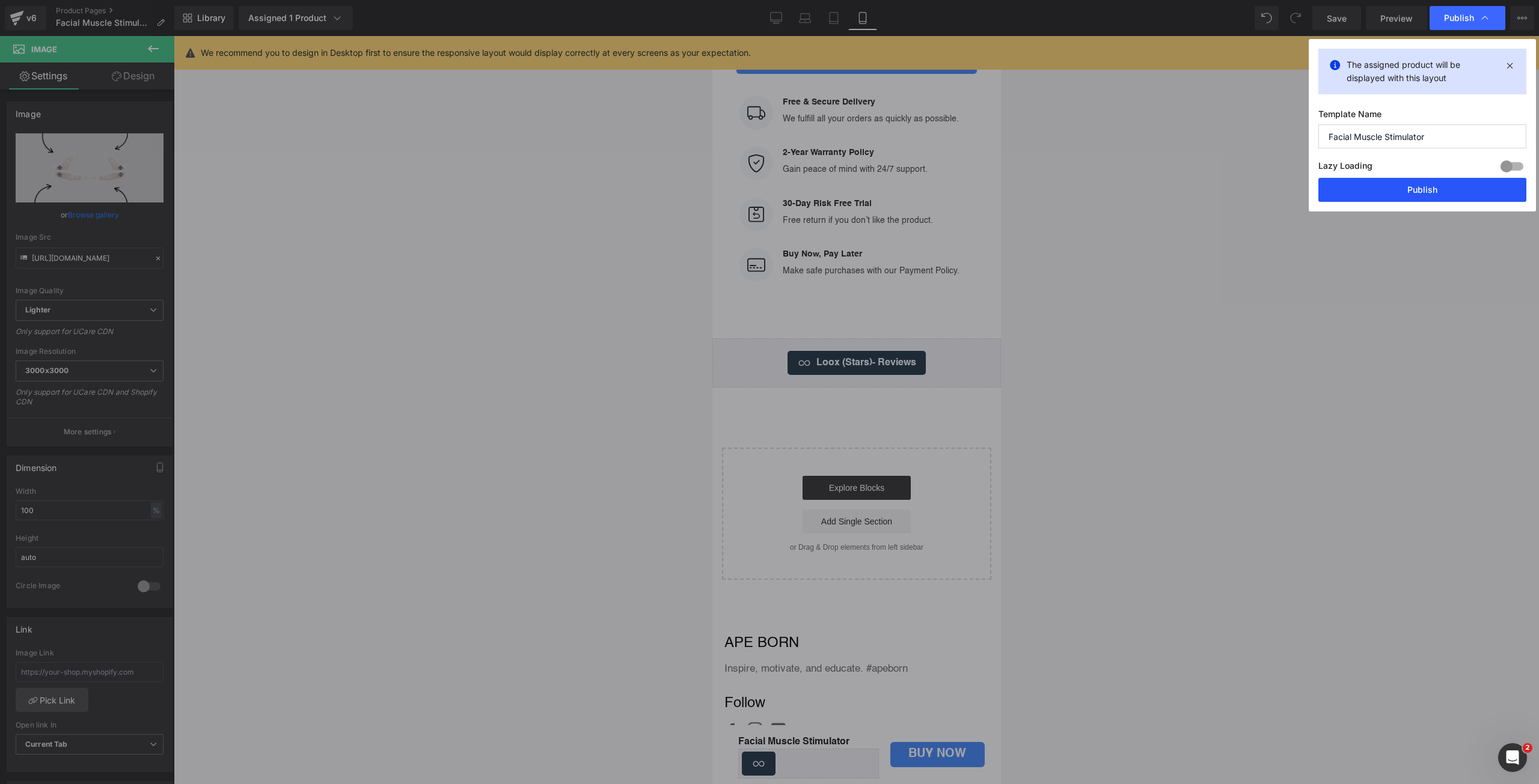
click at [1420, 189] on button "Publish" at bounding box center [1422, 190] width 208 height 24
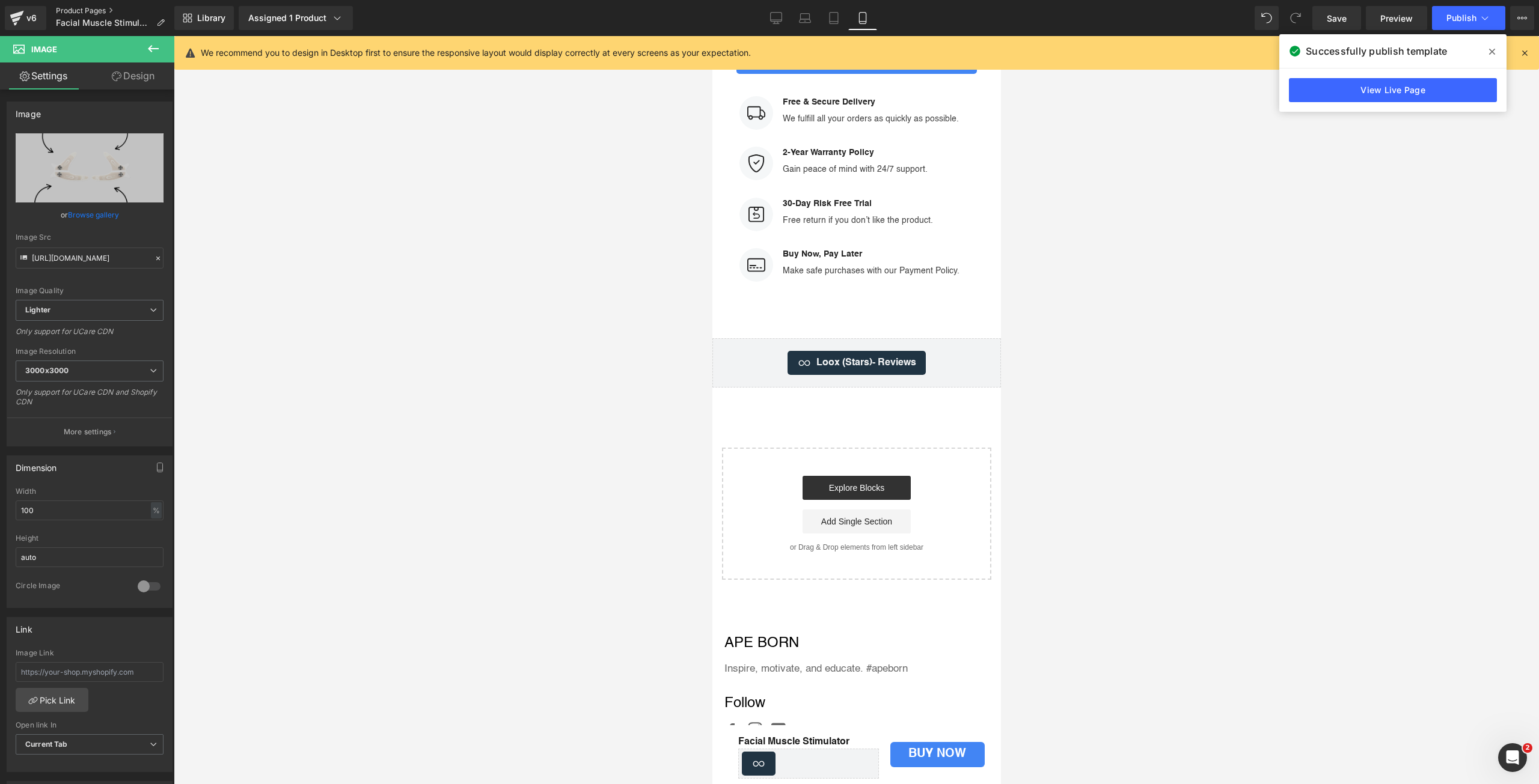
click at [73, 10] on link "Product Pages" at bounding box center [115, 10] width 119 height 10
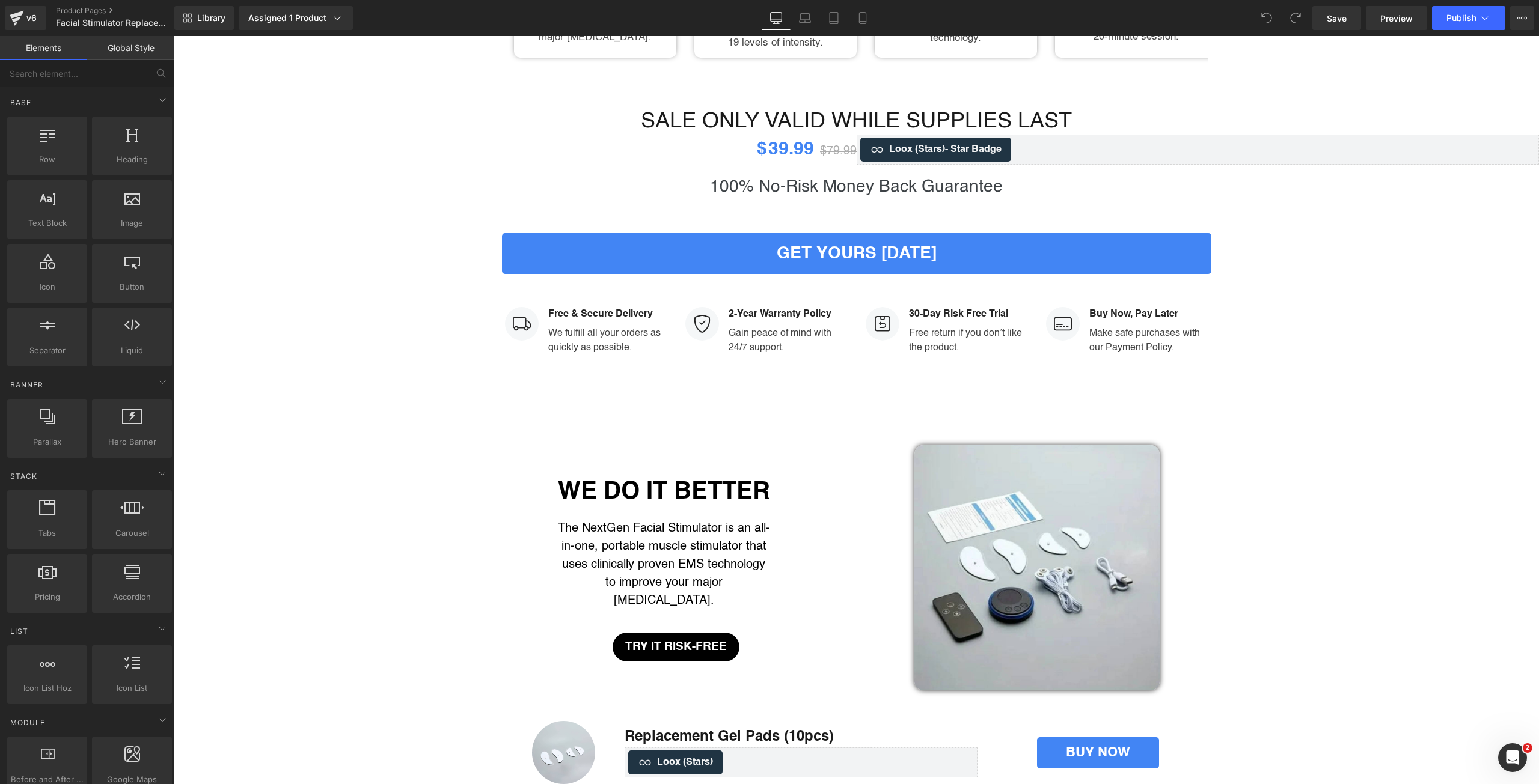
scroll to position [1763, 0]
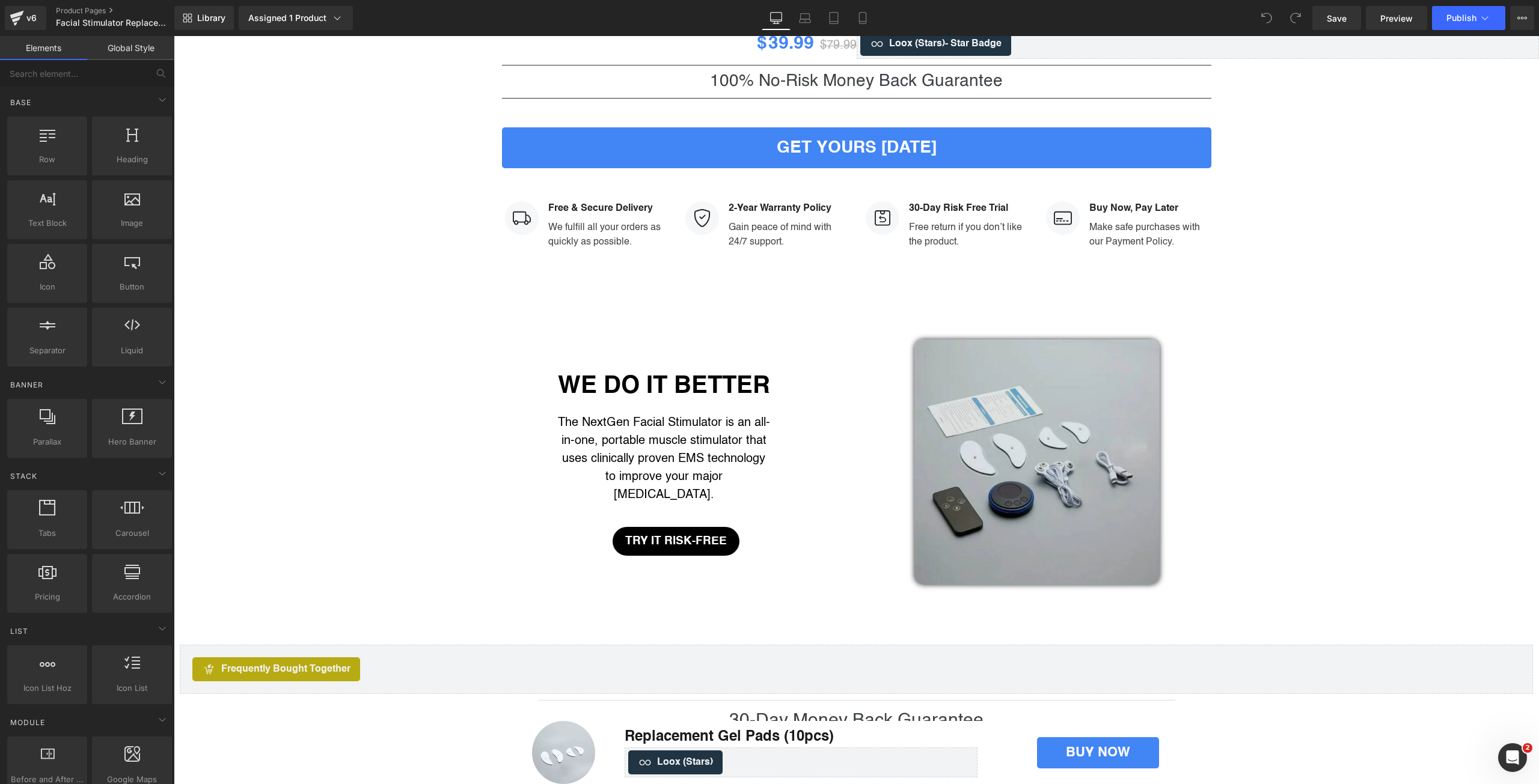
click at [967, 472] on img at bounding box center [1037, 463] width 245 height 245
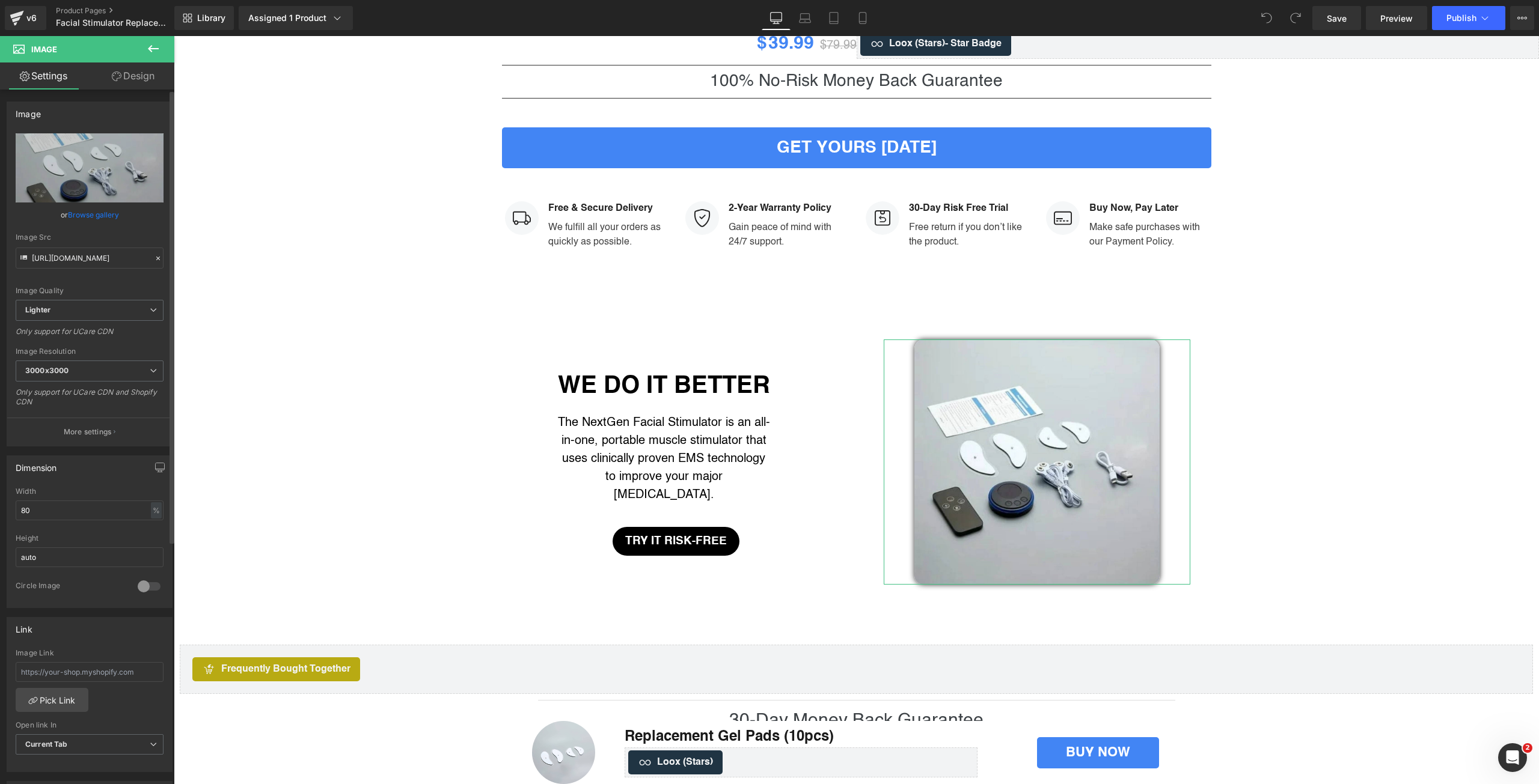
click at [102, 211] on link "Browse gallery" at bounding box center [93, 215] width 51 height 21
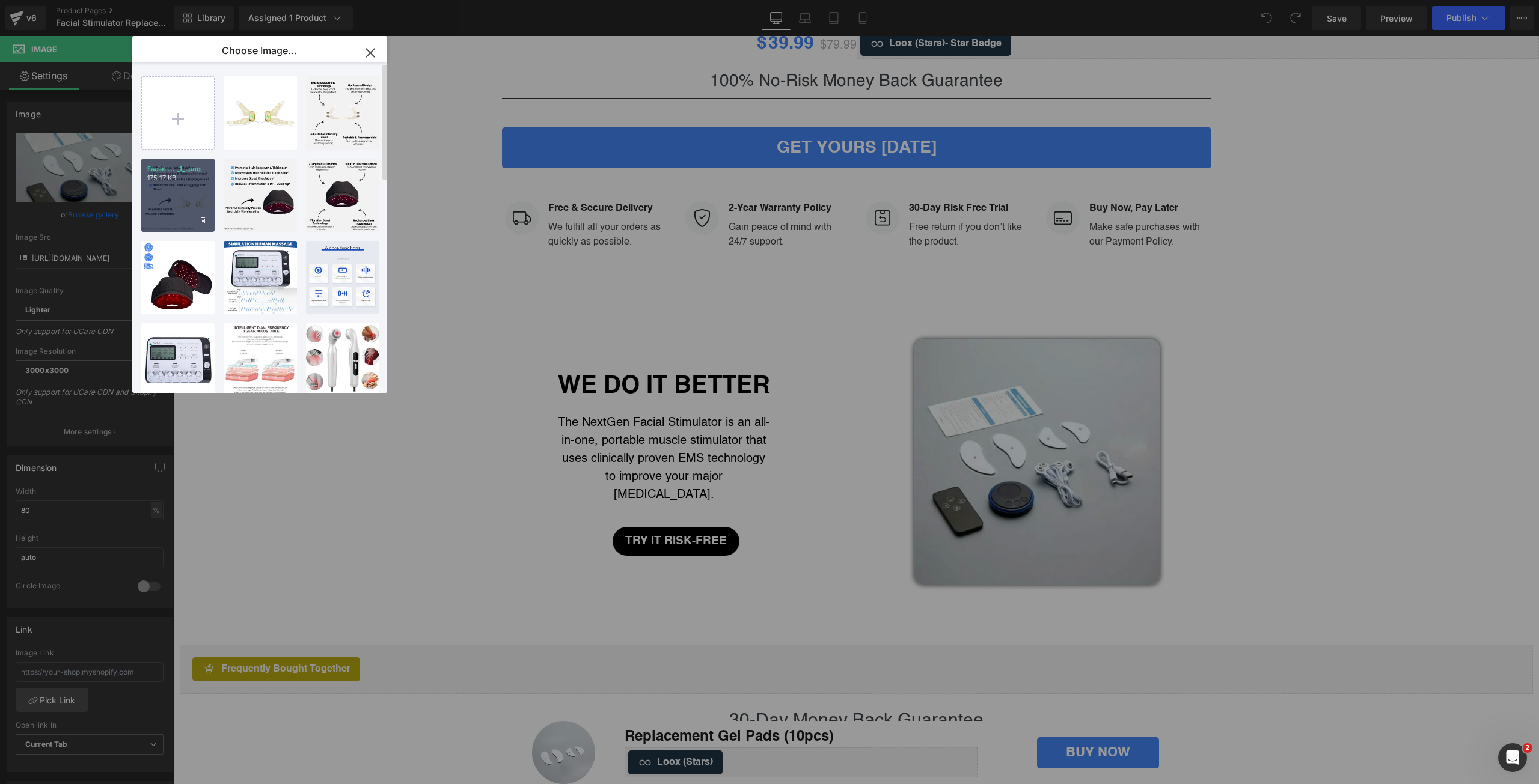
click at [149, 208] on div "Facial ... _1_.png 175.17 KB" at bounding box center [178, 195] width 73 height 73
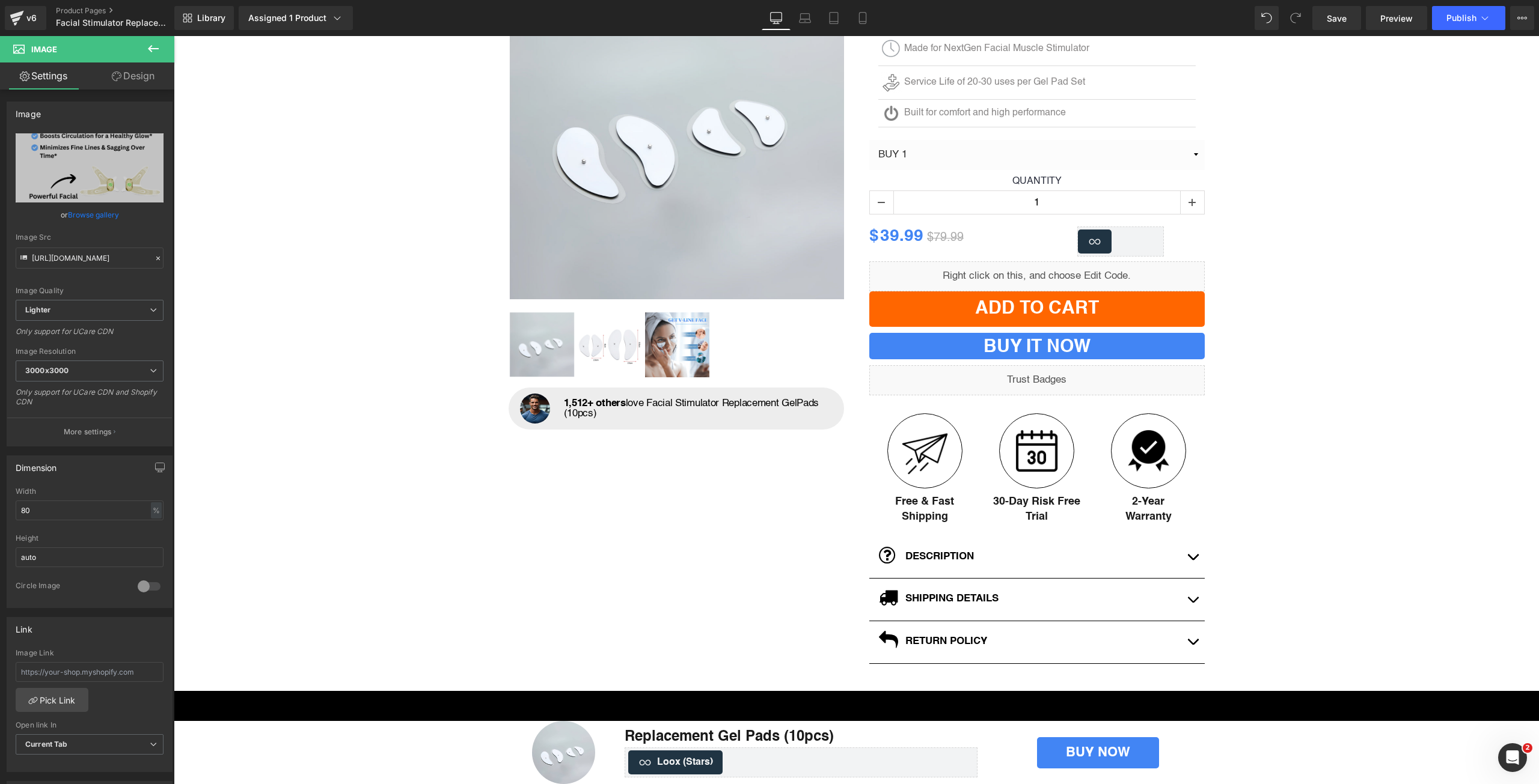
scroll to position [0, 0]
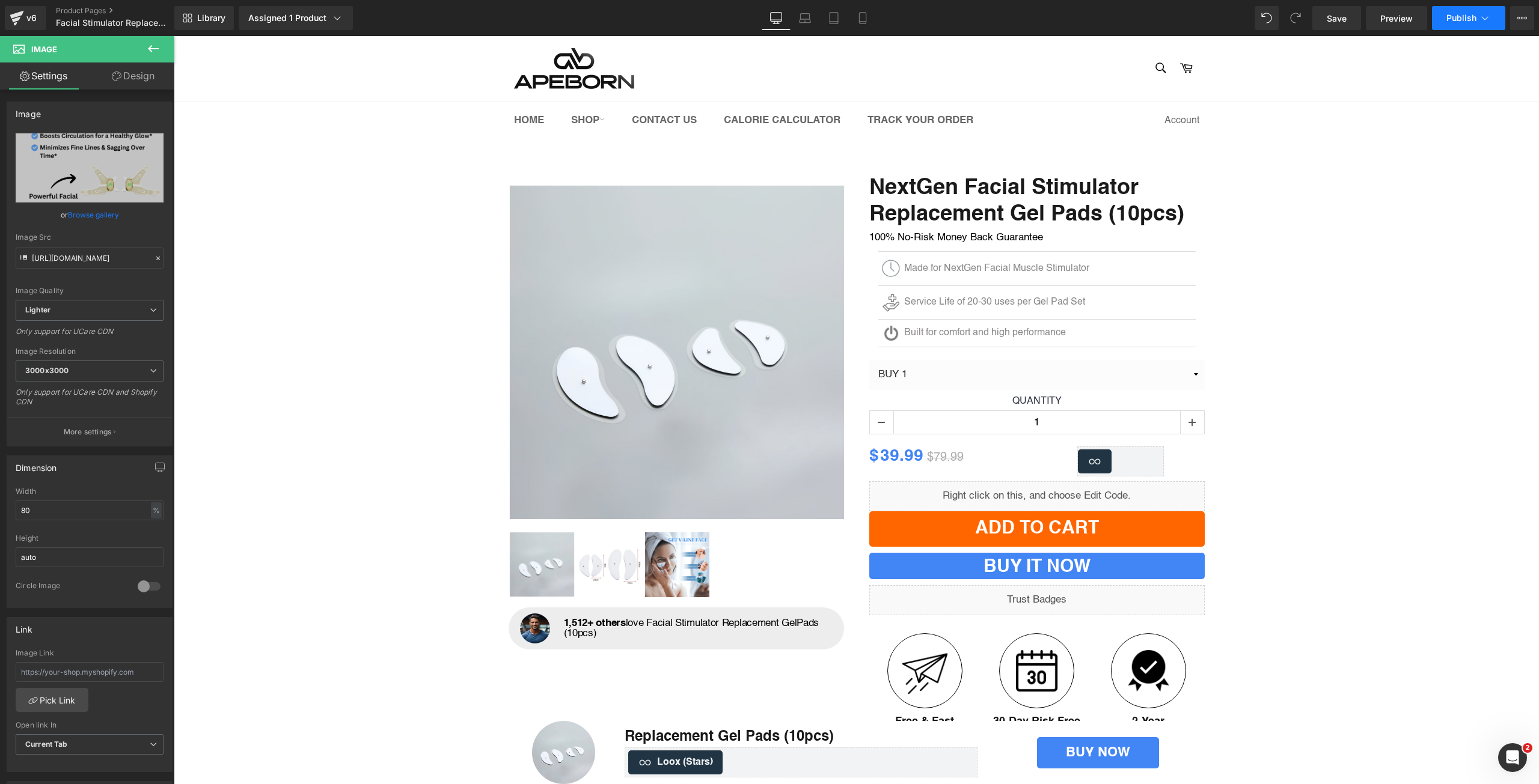
click at [1454, 10] on button "Publish" at bounding box center [1468, 18] width 73 height 24
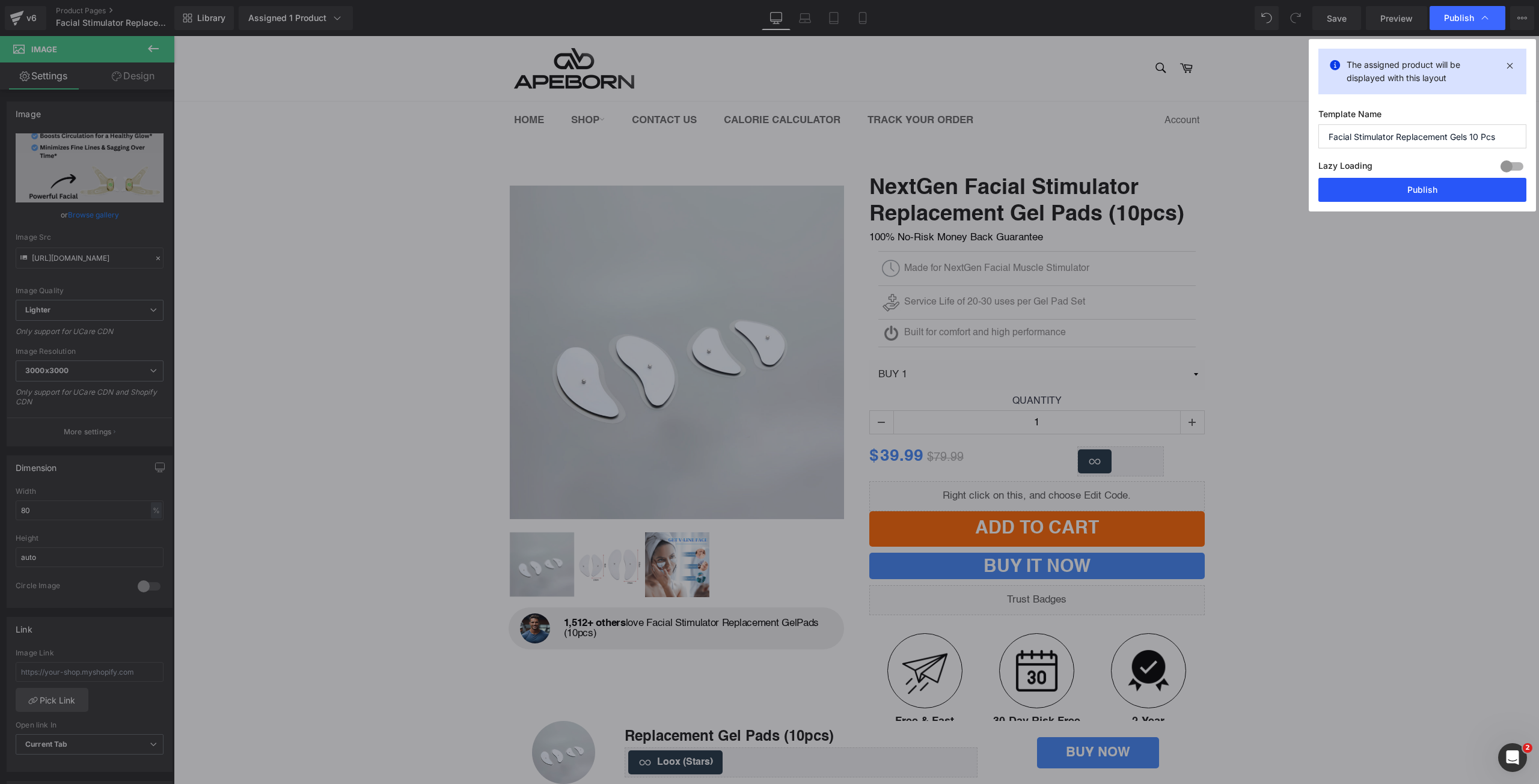
click at [1423, 182] on button "Publish" at bounding box center [1422, 190] width 208 height 24
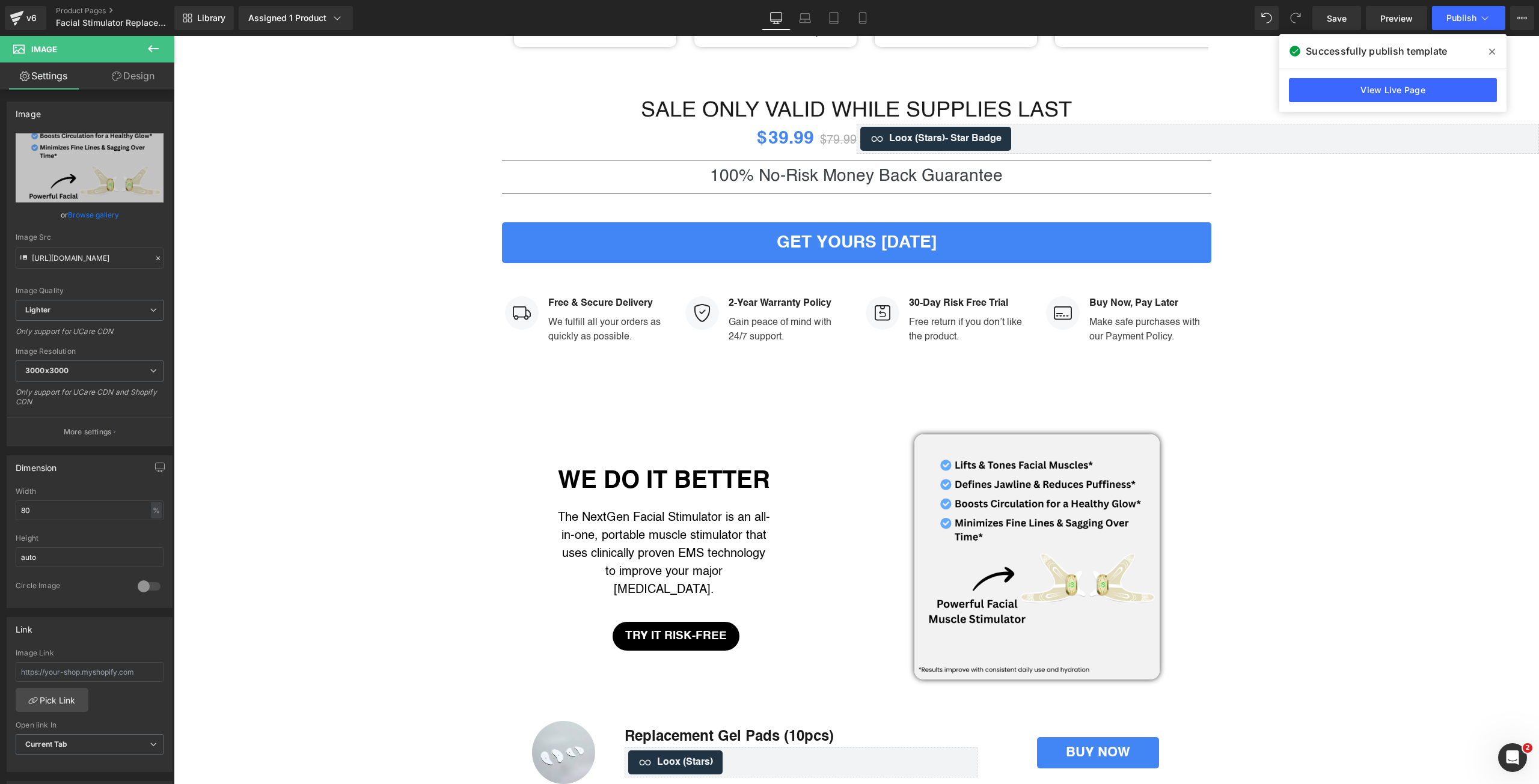
scroll to position [1663, 0]
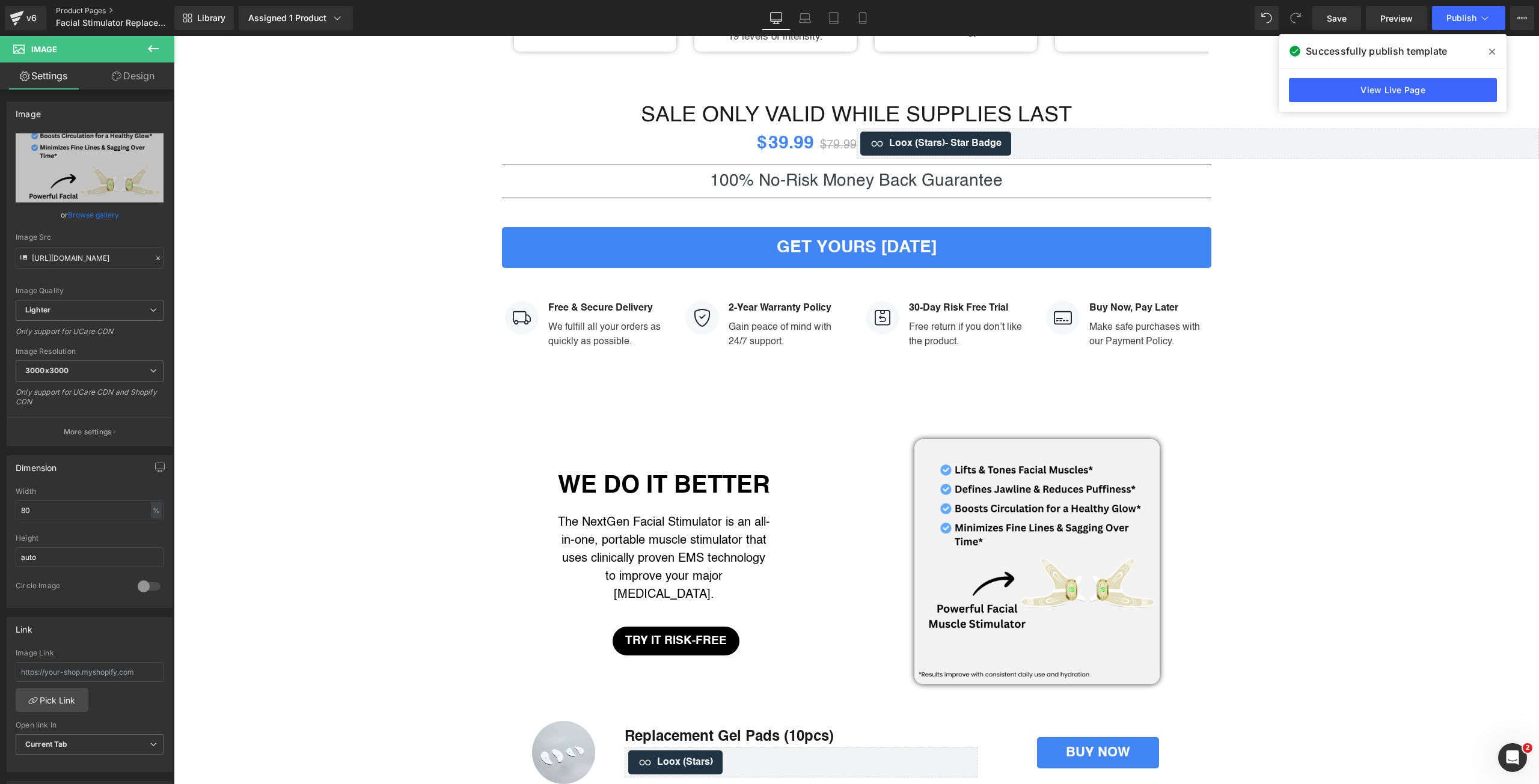
click at [78, 7] on link "Product Pages" at bounding box center [124, 10] width 138 height 10
